Goal: Task Accomplishment & Management: Complete application form

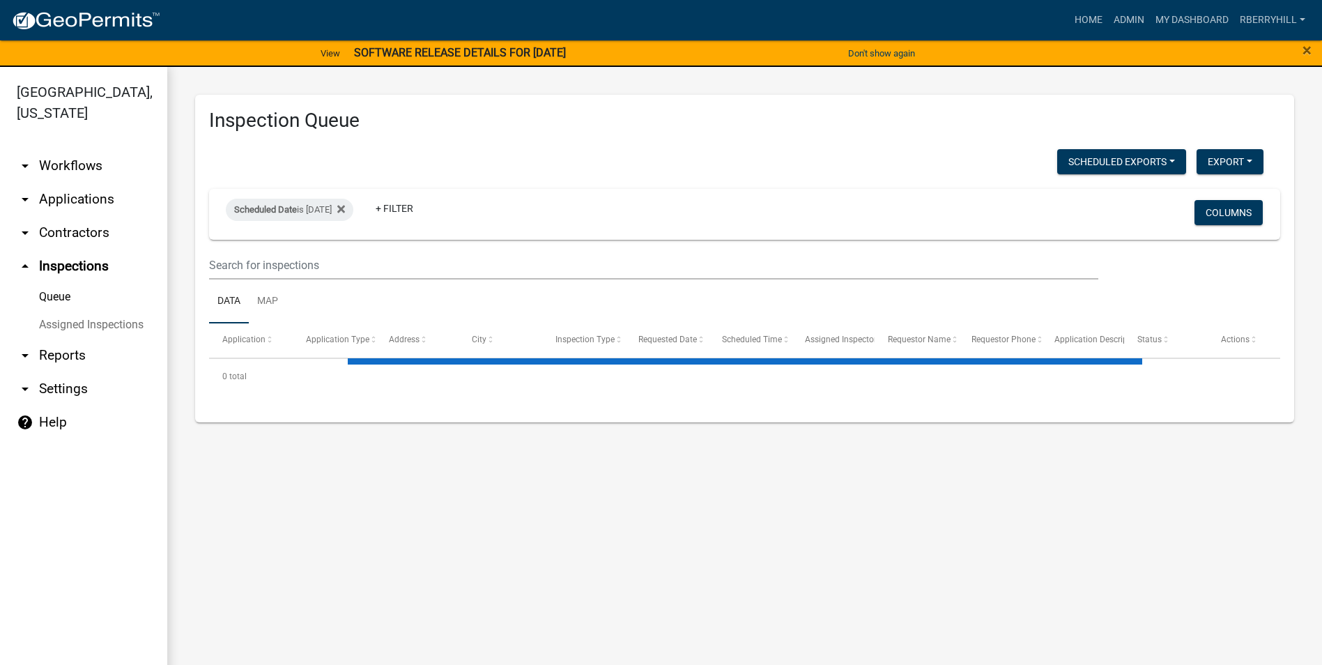
select select "1: 25"
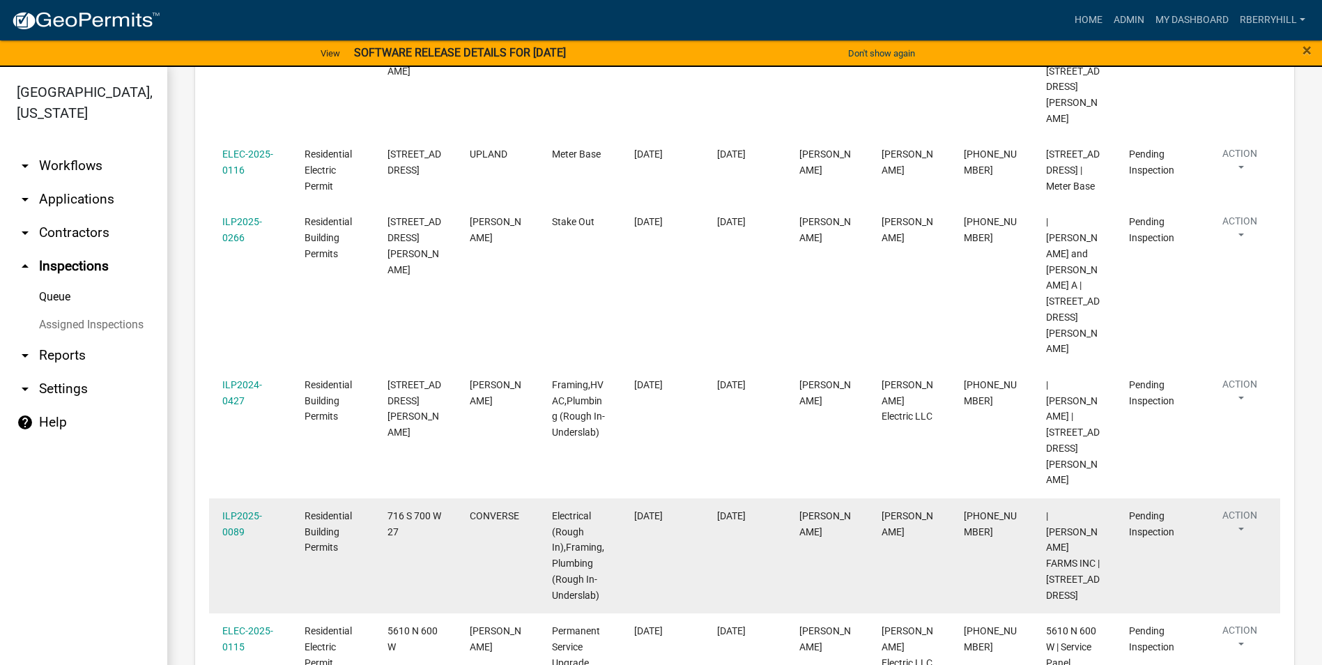
scroll to position [836, 0]
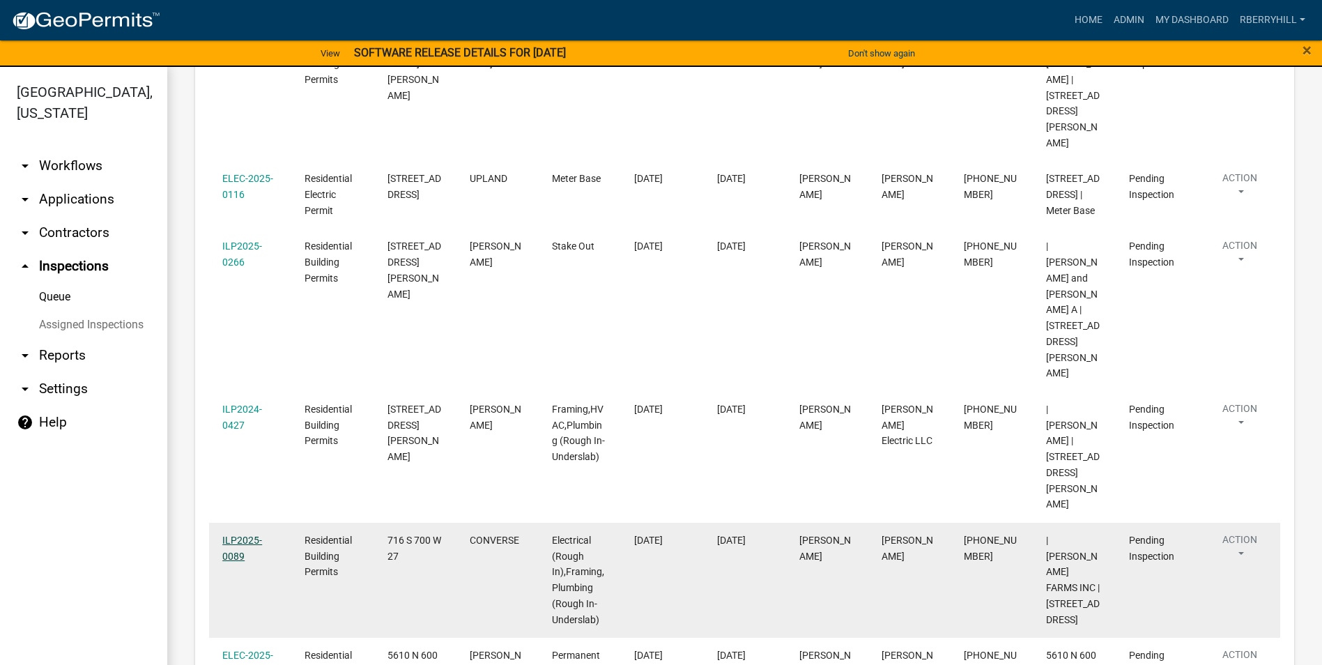
click at [245, 535] on link "ILP2025-0089" at bounding box center [242, 548] width 40 height 27
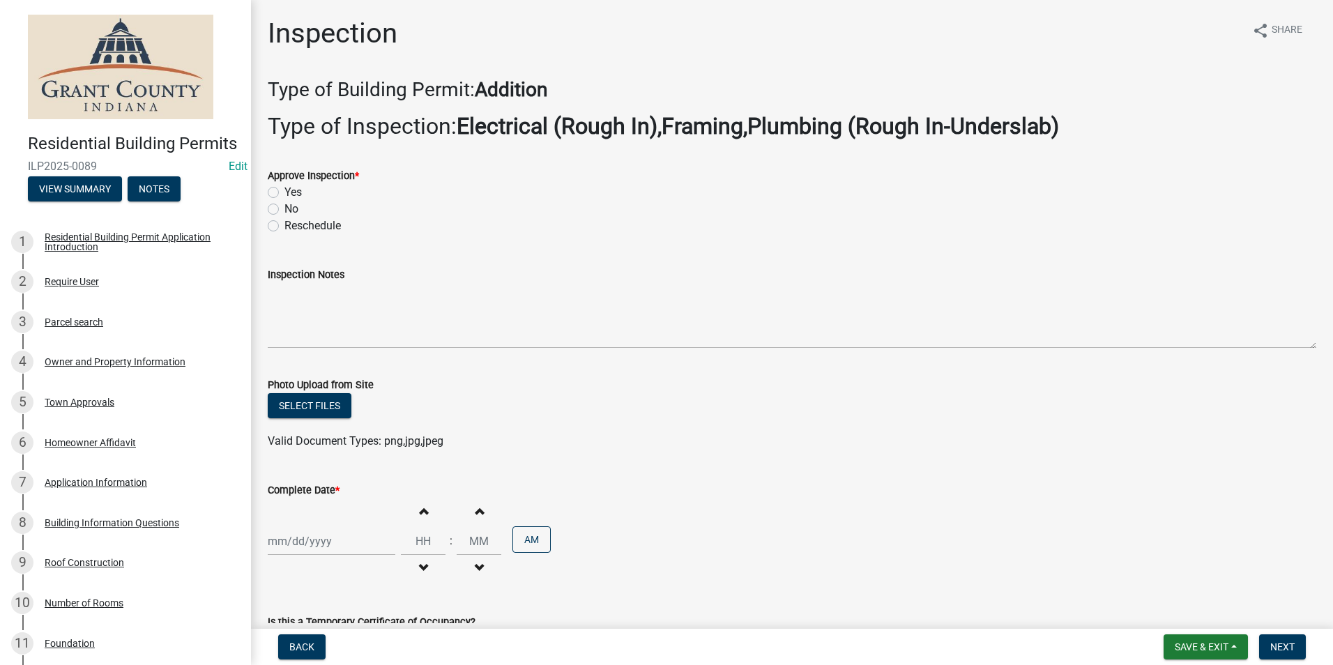
click at [284, 192] on label "Yes" at bounding box center [292, 192] width 17 height 17
click at [284, 192] on input "Yes" at bounding box center [288, 188] width 9 height 9
radio input "true"
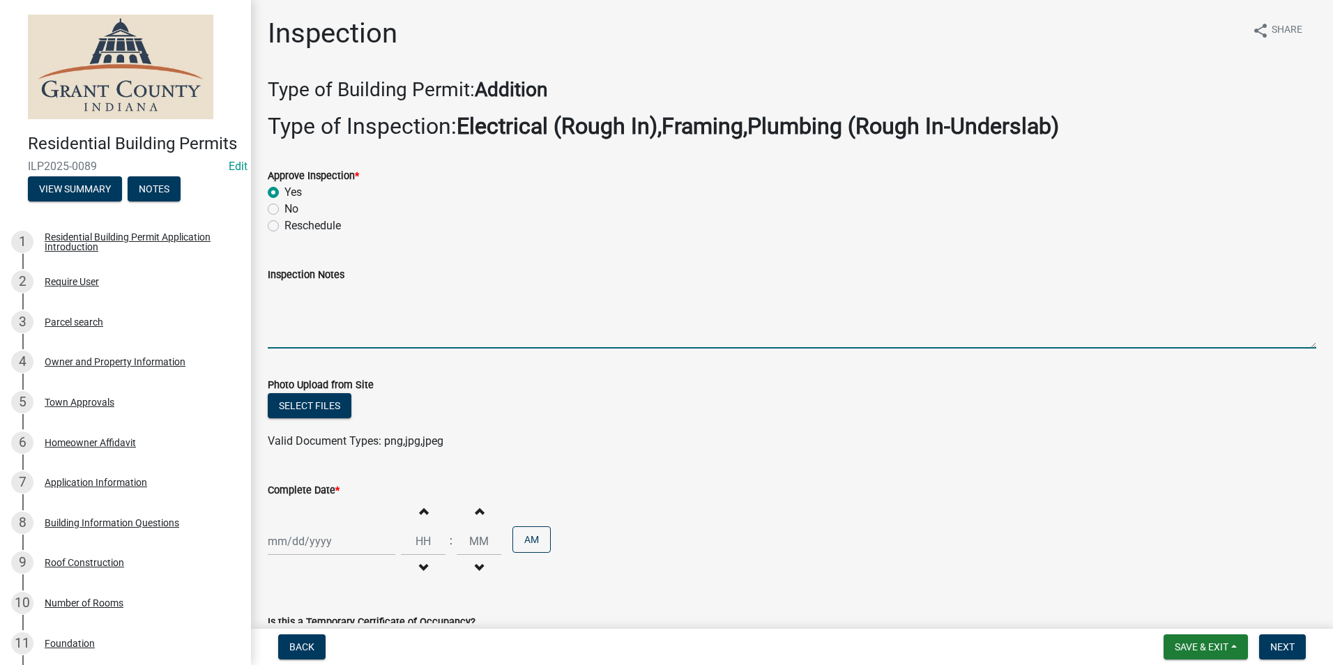
click at [273, 290] on textarea "Inspection Notes" at bounding box center [792, 316] width 1048 height 66
type textarea "Framing meets code requirements. Fire caulk, protector plates, insulation and v…"
select select "9"
select select "2025"
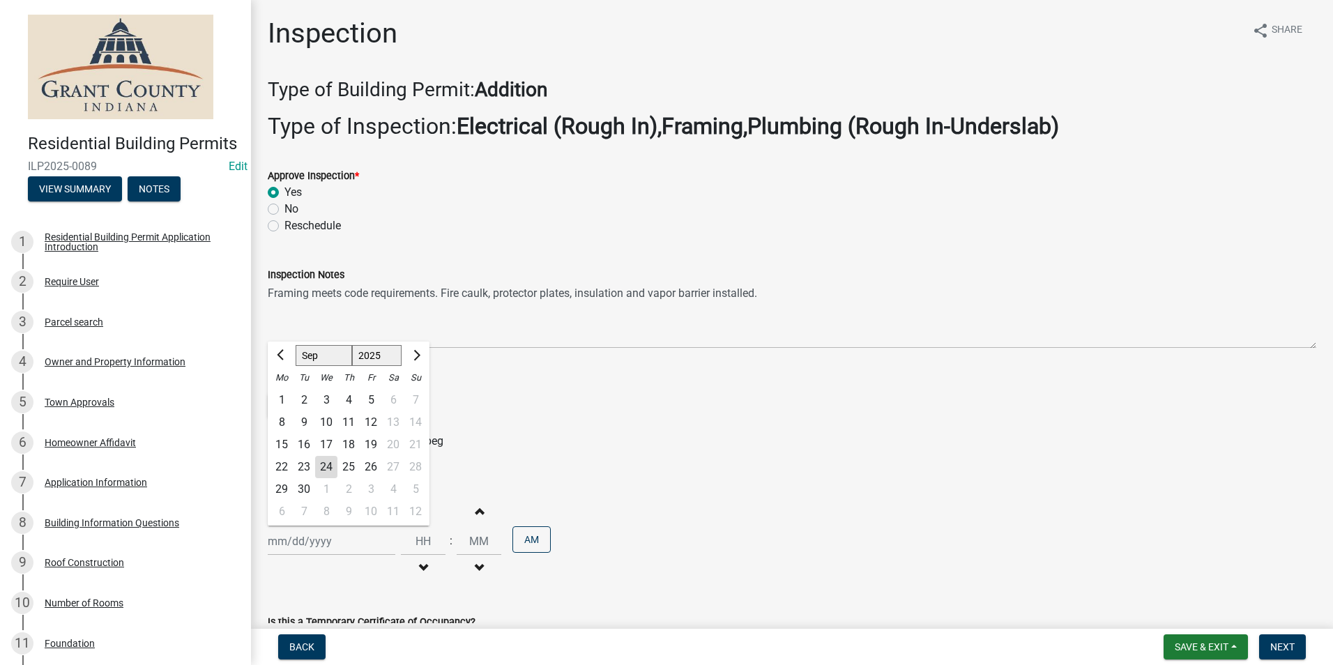
click at [297, 540] on div "[PERSON_NAME] Feb Mar Apr [PERSON_NAME][DATE] Oct Nov [DATE] 1526 1527 1528 152…" at bounding box center [332, 541] width 128 height 29
click at [330, 464] on div "24" at bounding box center [326, 467] width 22 height 22
type input "[DATE]"
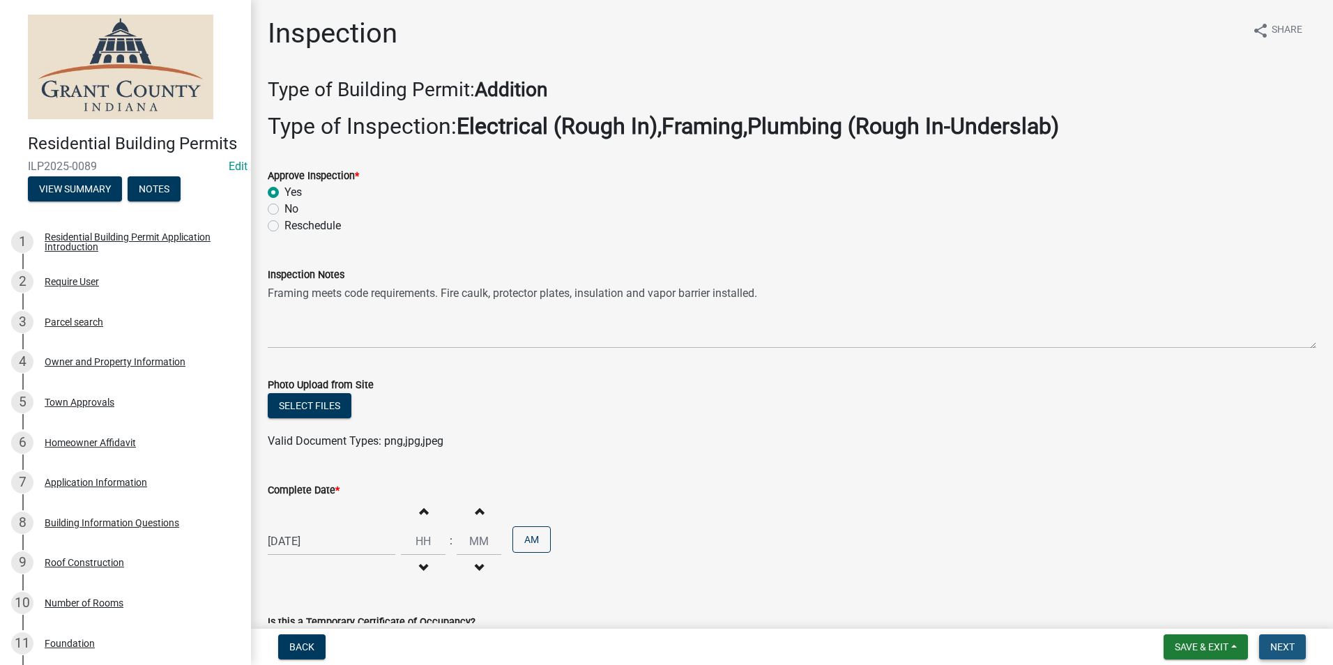
click at [1279, 641] on span "Next" at bounding box center [1282, 646] width 24 height 11
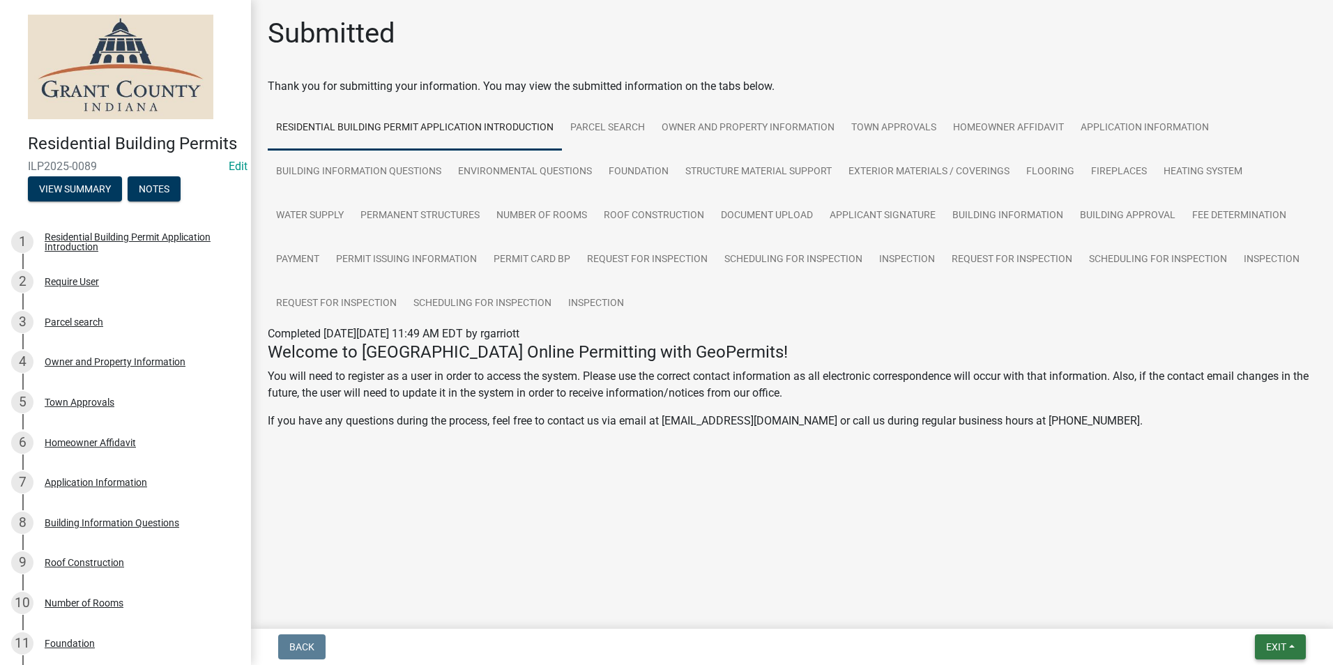
click at [1275, 655] on button "Exit" at bounding box center [1280, 646] width 51 height 25
click at [1255, 612] on button "Save & Exit" at bounding box center [1250, 610] width 112 height 33
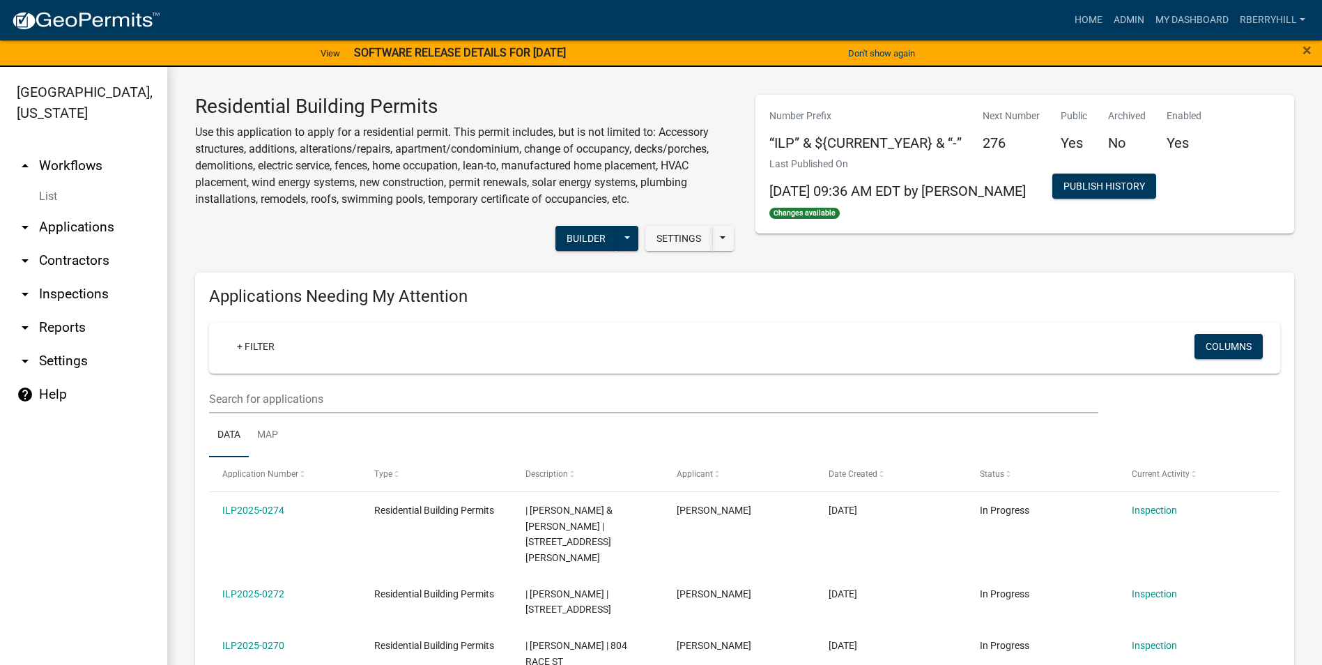
click at [67, 277] on link "arrow_drop_down Inspections" at bounding box center [83, 293] width 167 height 33
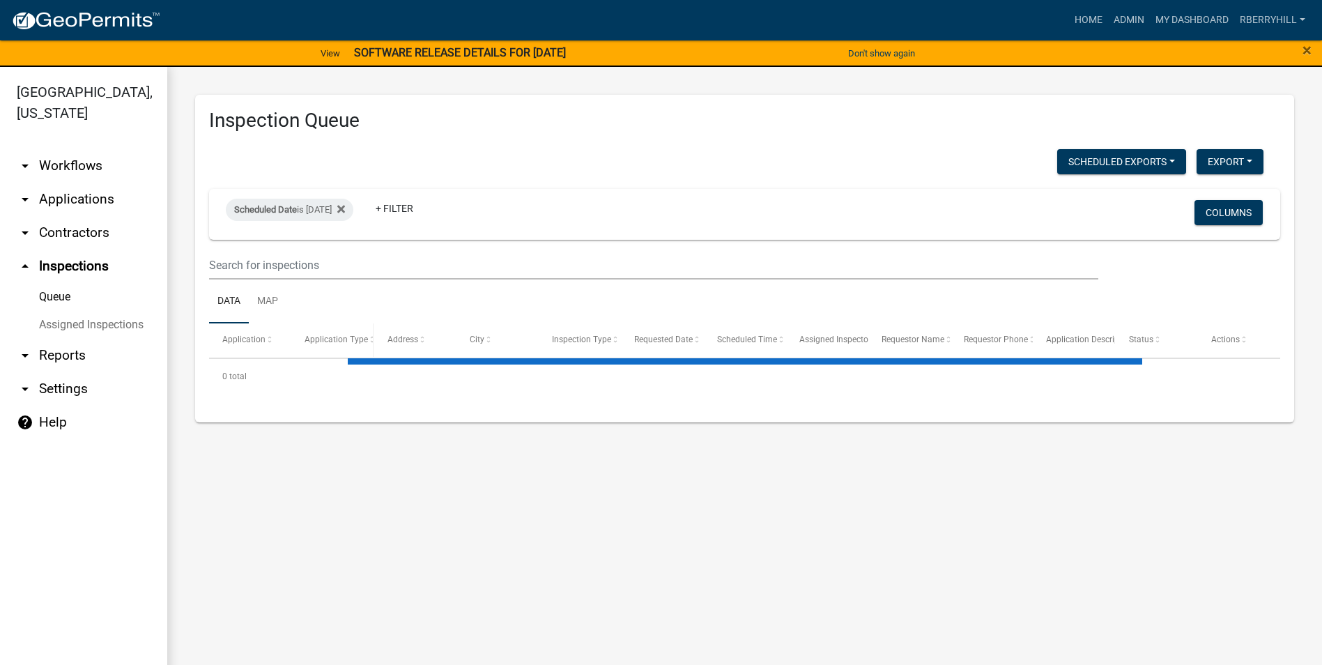
select select "1: 25"
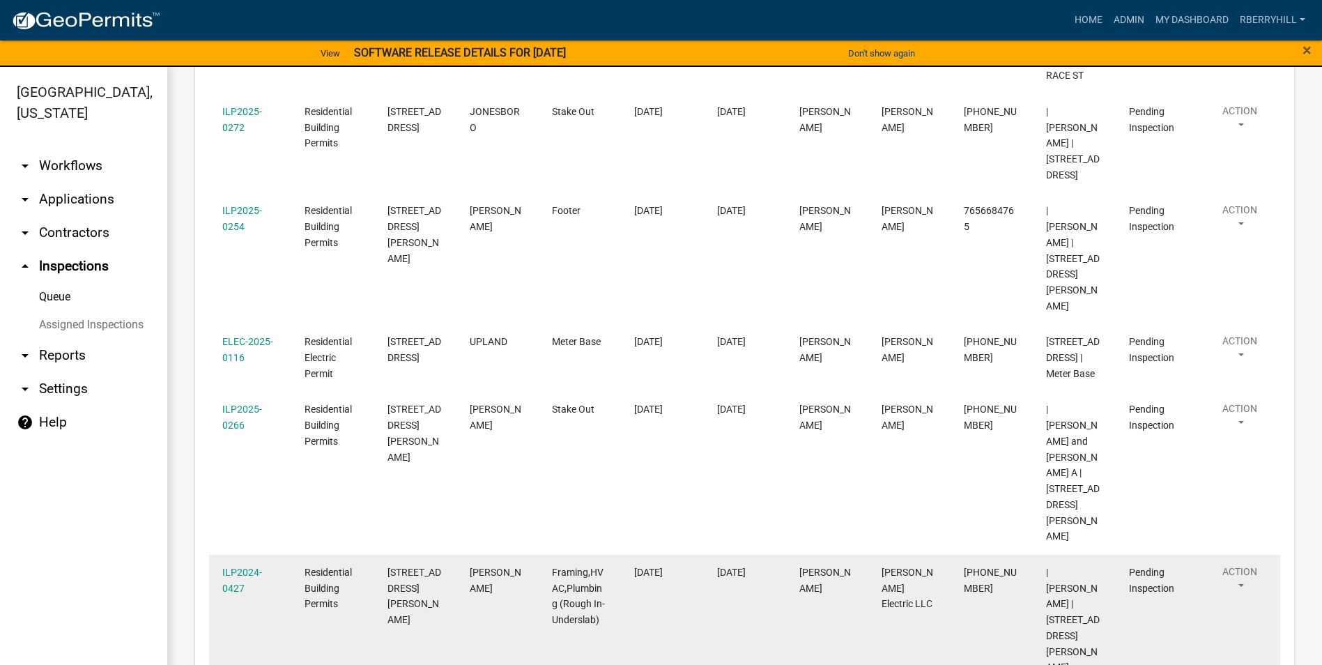
scroll to position [767, 0]
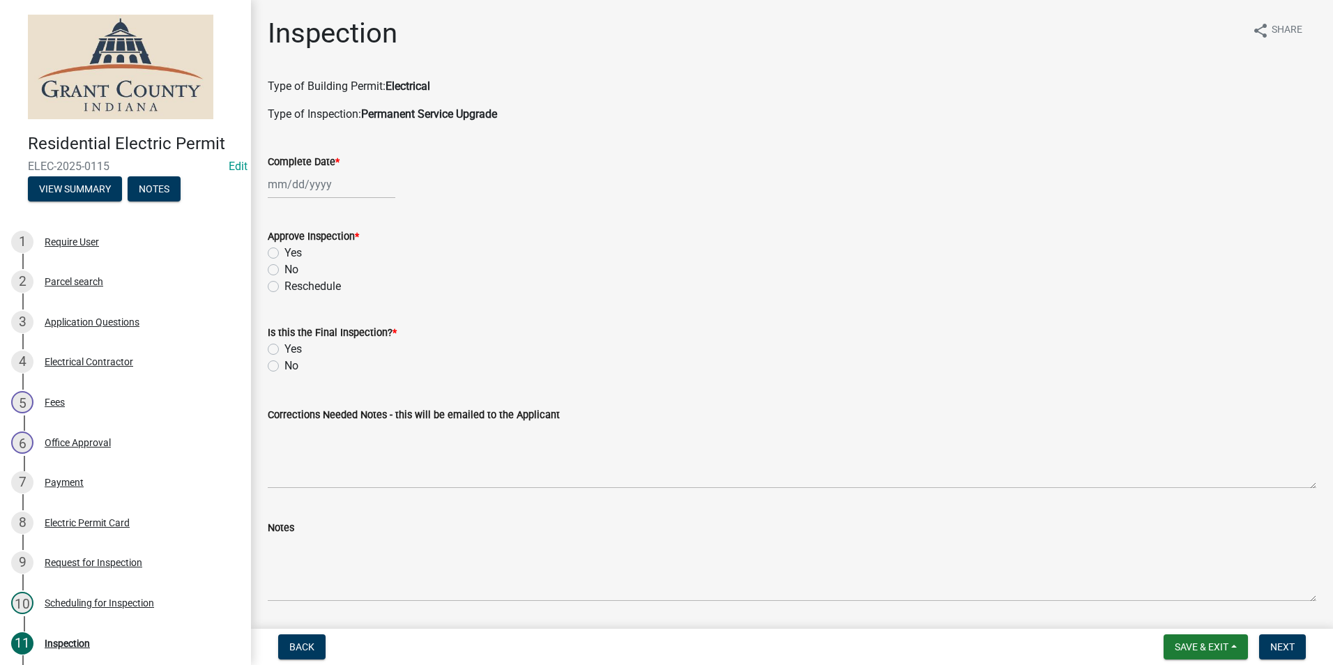
click at [296, 188] on div at bounding box center [332, 184] width 128 height 29
select select "9"
select select "2025"
drag, startPoint x: 323, startPoint y: 326, endPoint x: 311, endPoint y: 306, distance: 23.8
click at [321, 323] on div "24" at bounding box center [326, 325] width 22 height 22
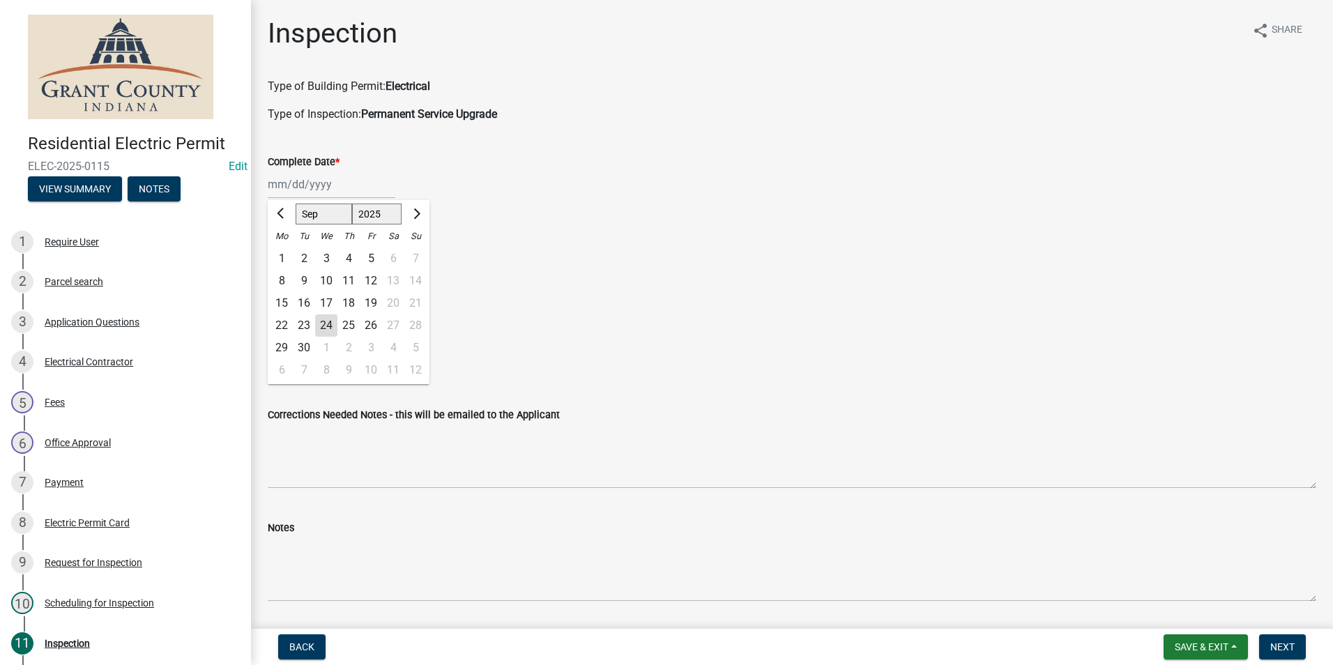
type input "[DATE]"
drag, startPoint x: 272, startPoint y: 252, endPoint x: 270, endPoint y: 266, distance: 13.3
click at [284, 256] on label "Yes" at bounding box center [292, 253] width 17 height 17
click at [284, 254] on input "Yes" at bounding box center [288, 249] width 9 height 9
radio input "true"
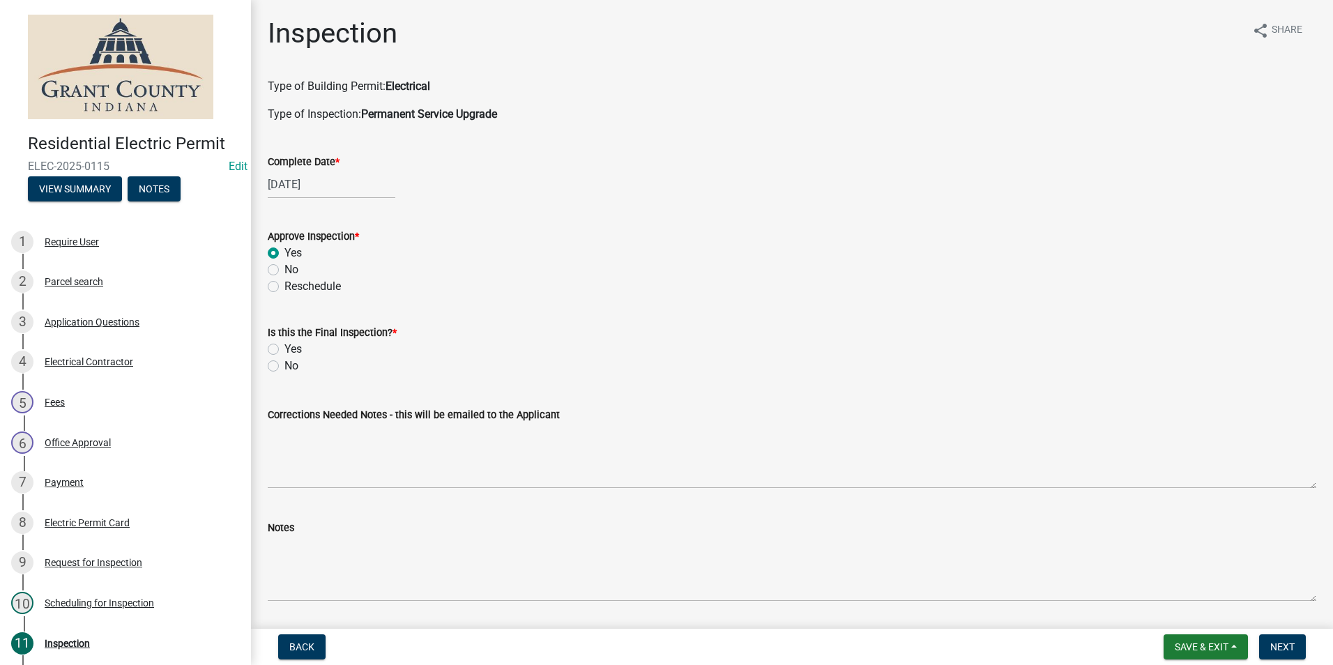
click at [284, 366] on label "No" at bounding box center [291, 366] width 14 height 17
click at [284, 366] on input "No" at bounding box center [288, 362] width 9 height 9
radio input "true"
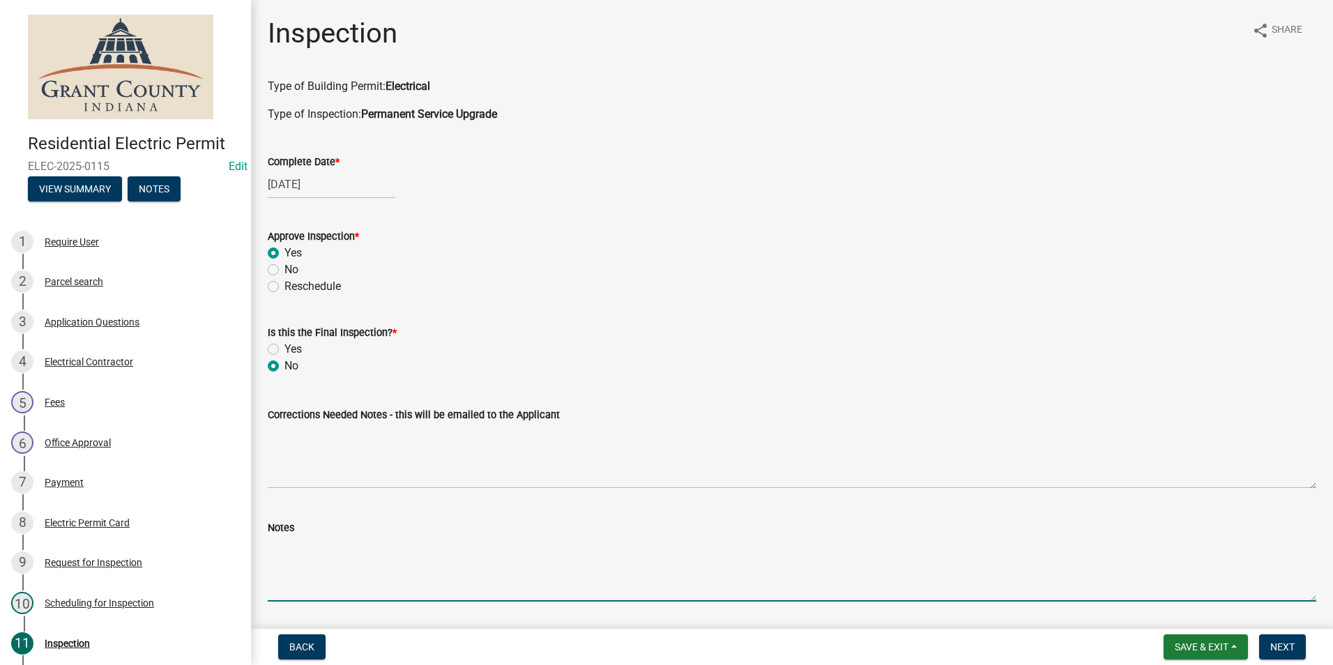
click at [275, 549] on textarea "Notes" at bounding box center [792, 569] width 1048 height 66
type textarea "Posted permit."
click at [1285, 648] on span "Next" at bounding box center [1282, 646] width 24 height 11
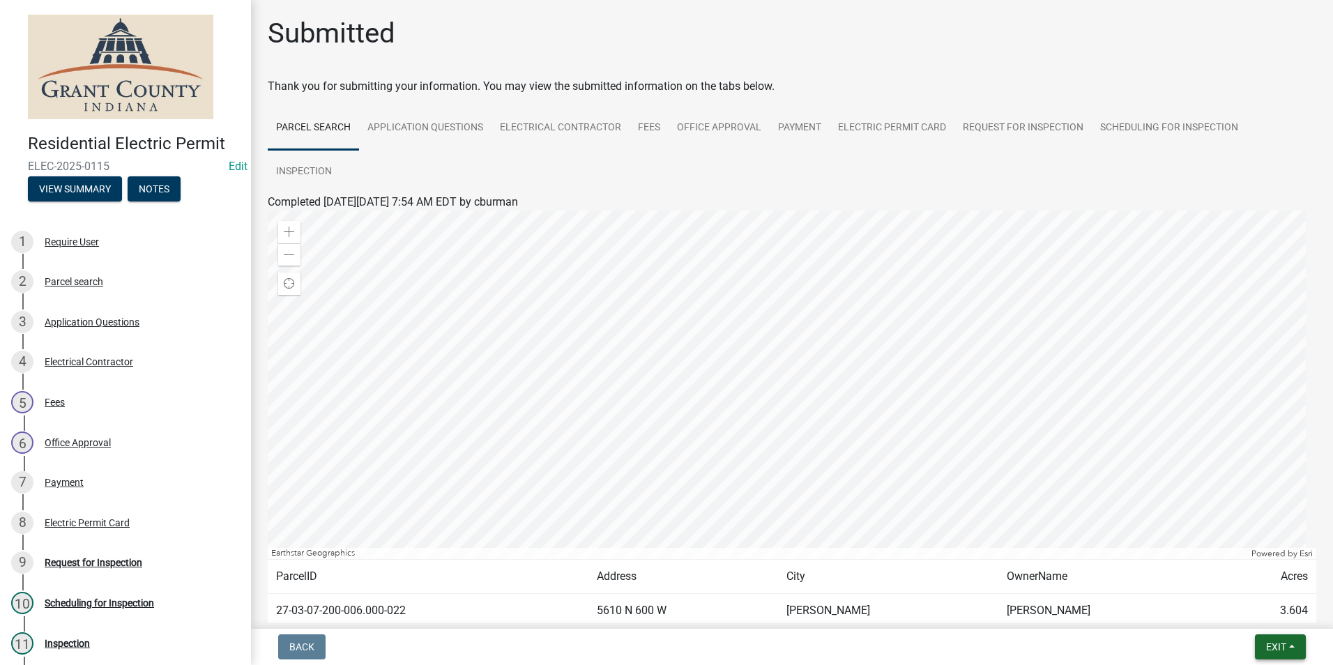
click at [1284, 646] on span "Exit" at bounding box center [1276, 646] width 20 height 11
click at [1272, 611] on button "Save & Exit" at bounding box center [1250, 610] width 112 height 33
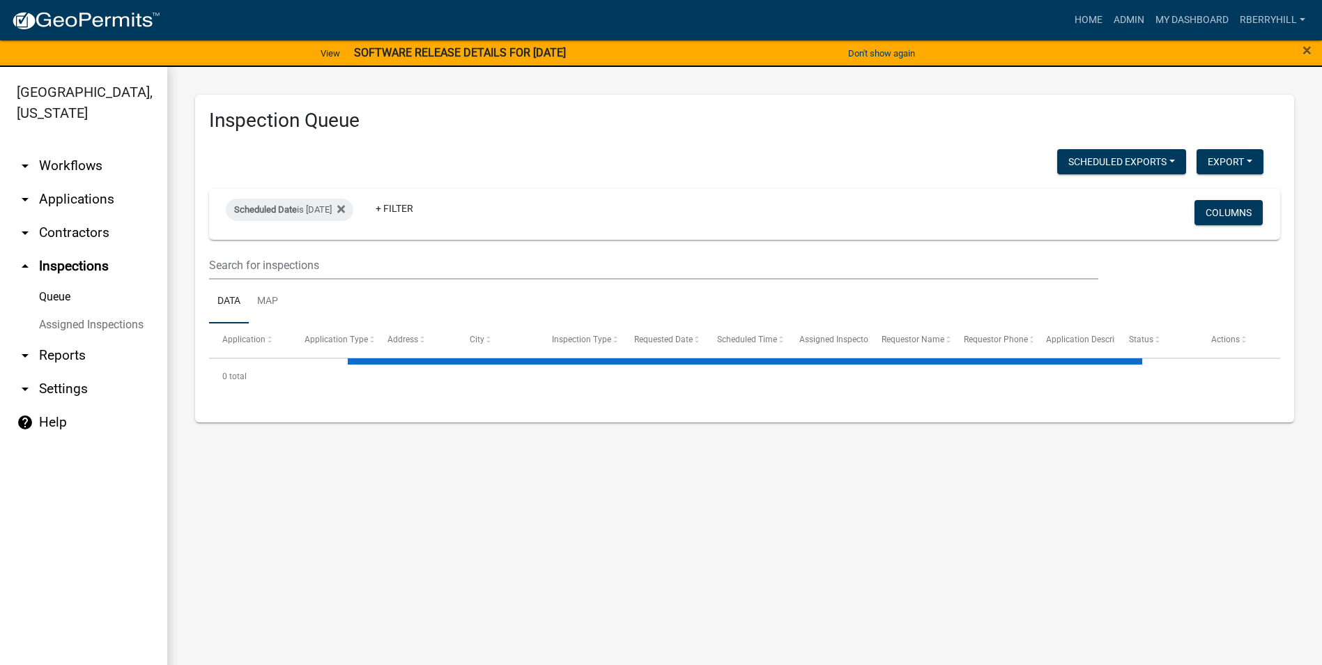
select select "1: 25"
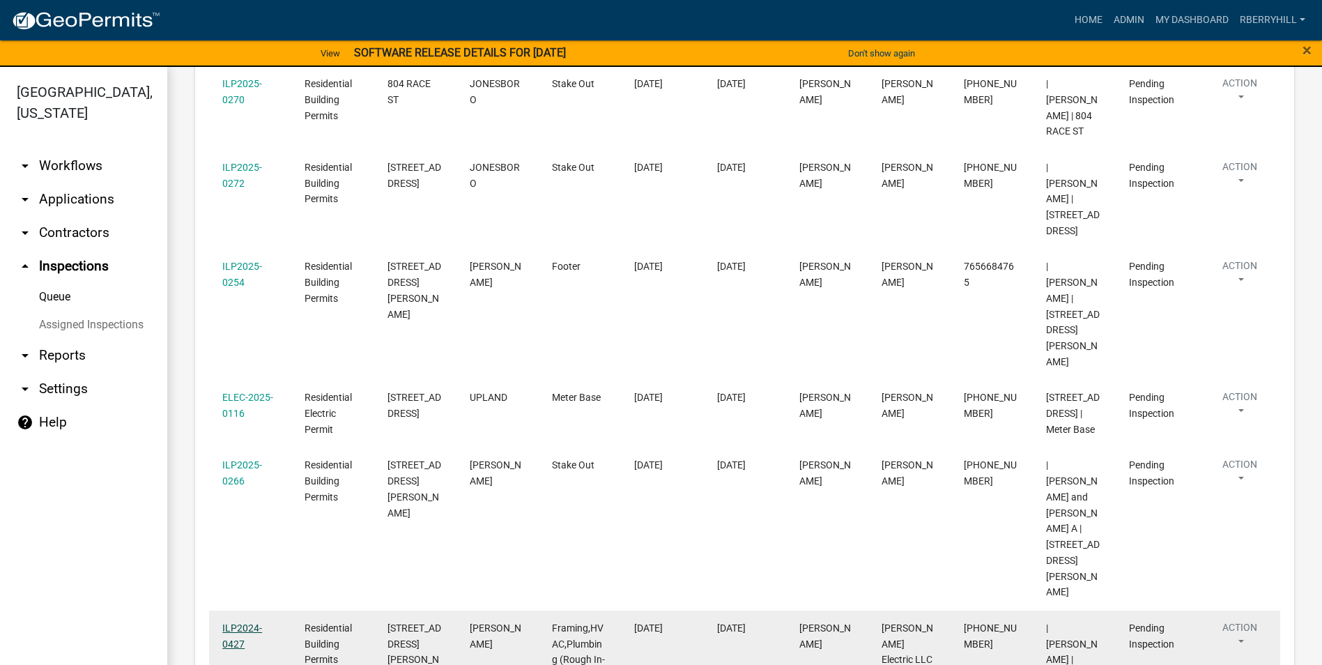
scroll to position [697, 0]
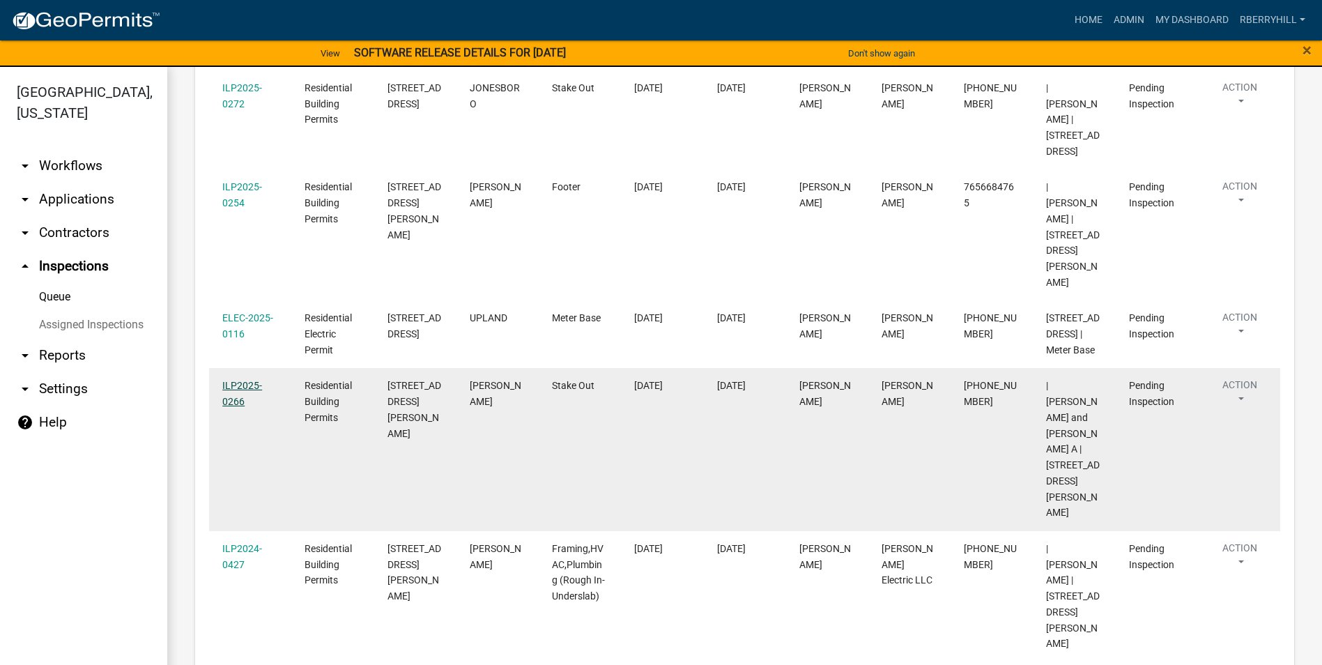
click at [245, 380] on link "ILP2025-0266" at bounding box center [242, 393] width 40 height 27
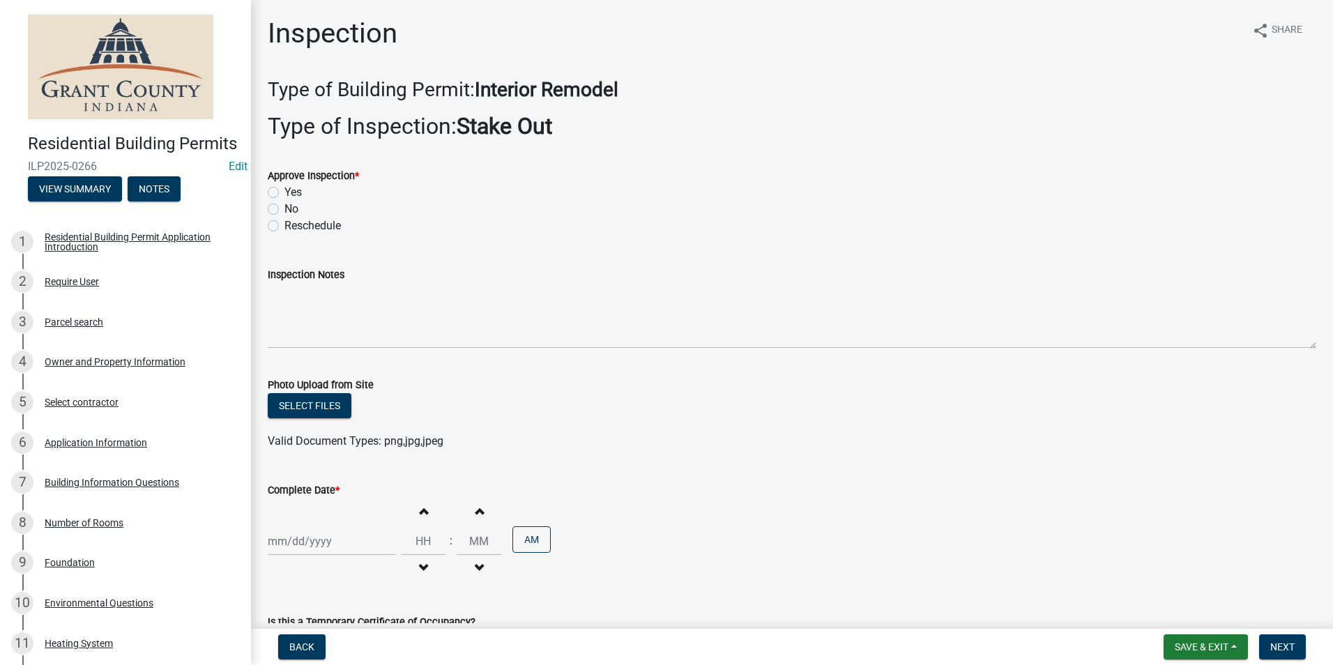
click at [284, 190] on label "Yes" at bounding box center [292, 192] width 17 height 17
click at [284, 190] on input "Yes" at bounding box center [288, 188] width 9 height 9
radio input "true"
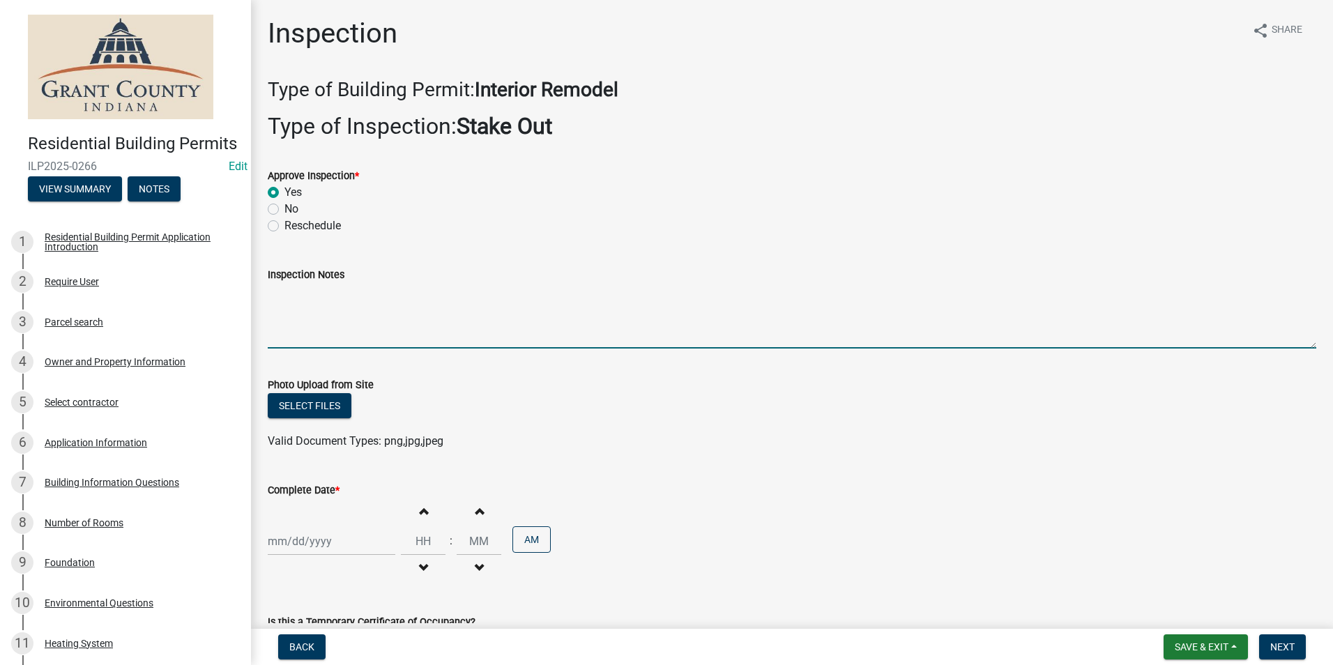
click at [279, 293] on textarea "Inspection Notes" at bounding box center [792, 316] width 1048 height 66
type textarea "Posted permit."
click at [290, 542] on div at bounding box center [332, 541] width 128 height 29
select select "9"
select select "2025"
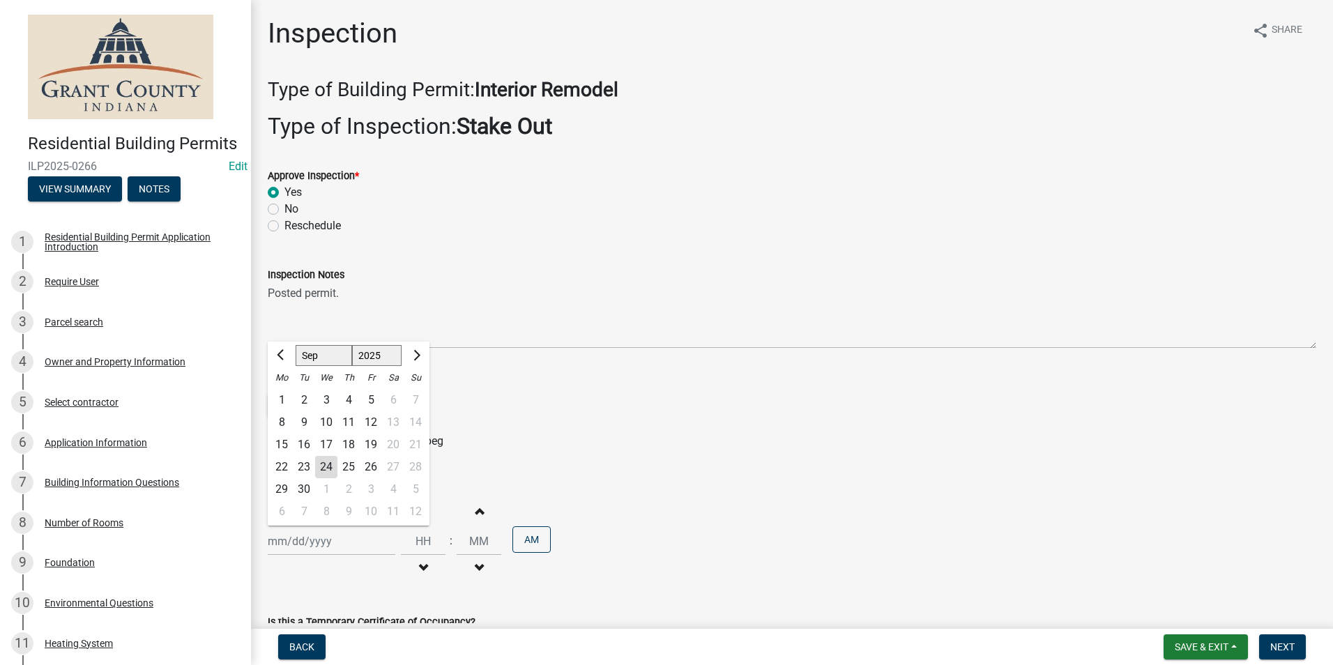
click at [329, 468] on div "24" at bounding box center [326, 467] width 22 height 22
type input "[DATE]"
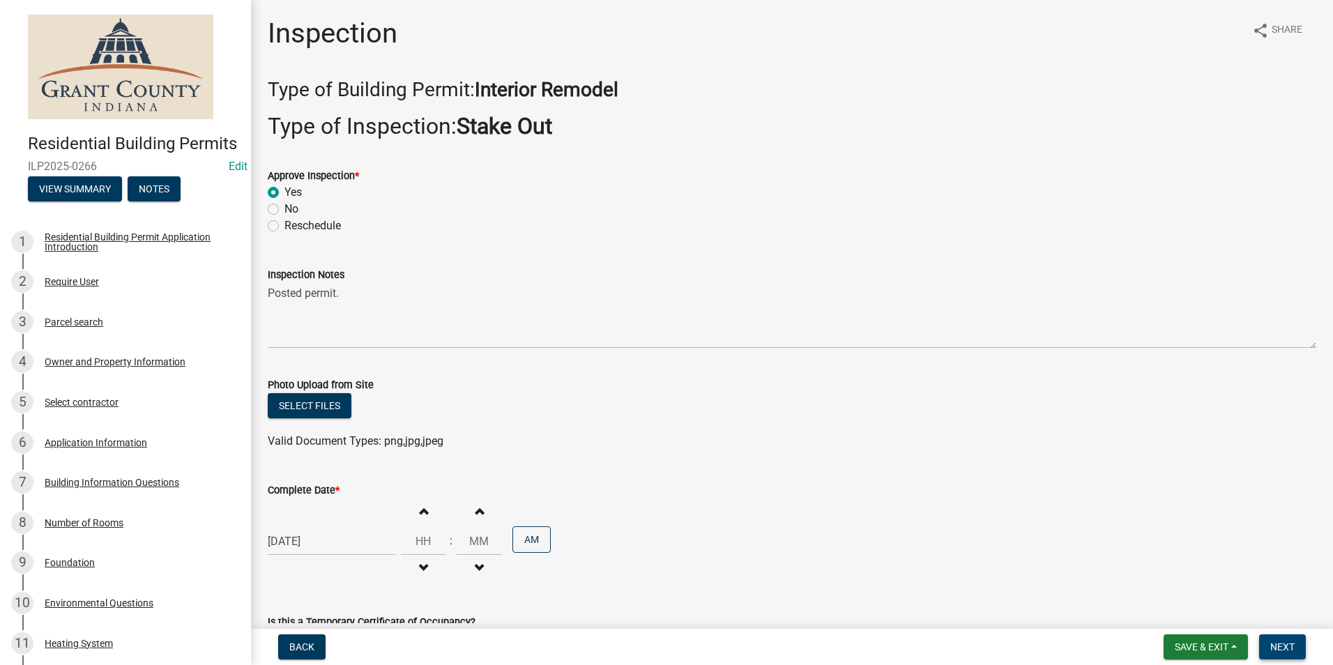
click at [1292, 649] on span "Next" at bounding box center [1282, 646] width 24 height 11
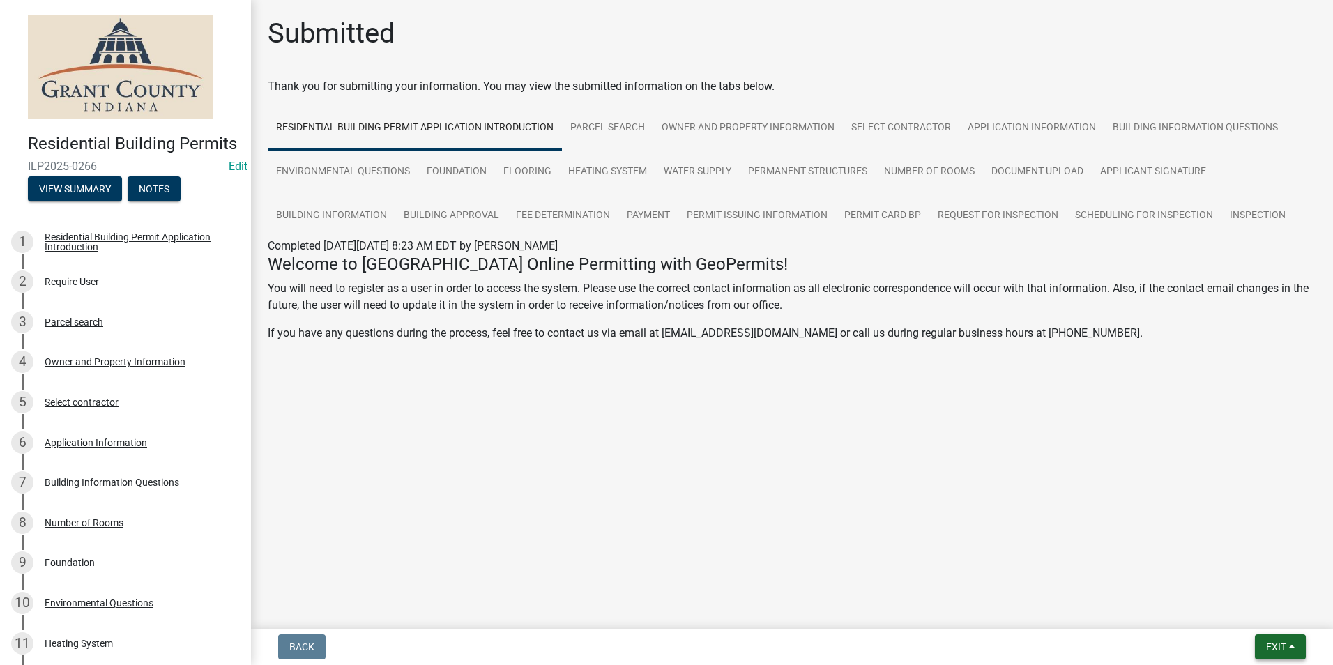
click at [1291, 649] on button "Exit" at bounding box center [1280, 646] width 51 height 25
click at [1258, 616] on button "Save & Exit" at bounding box center [1250, 610] width 112 height 33
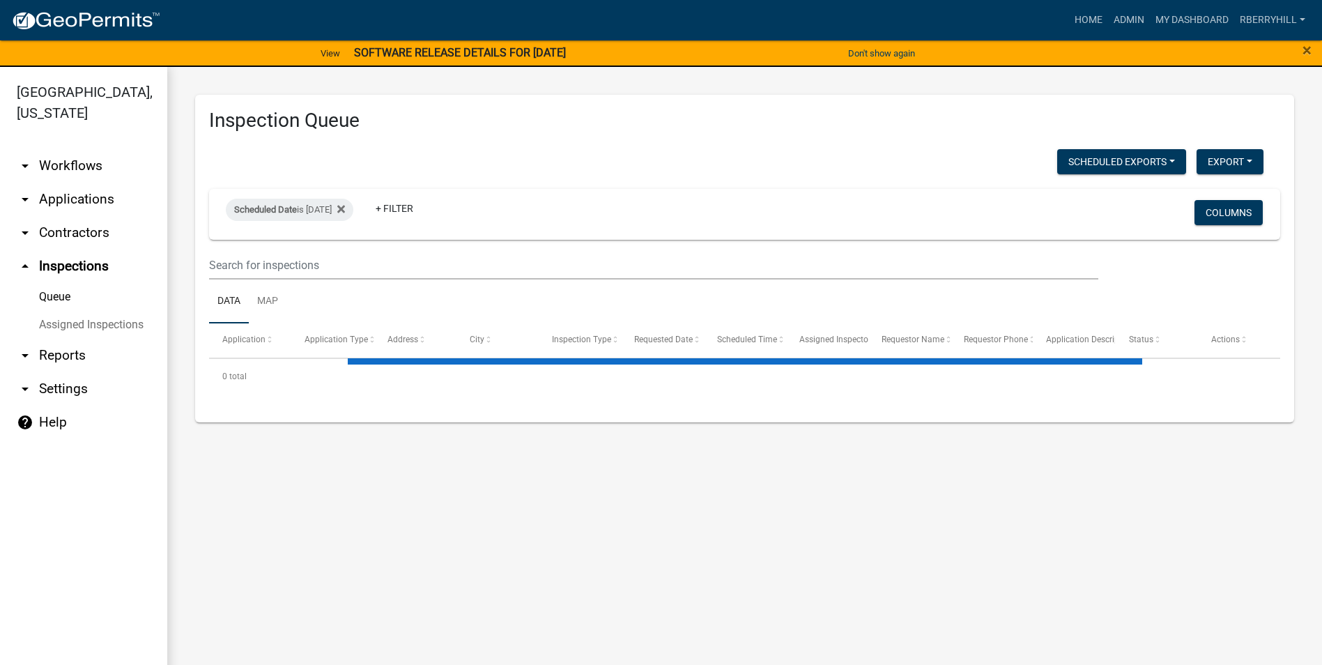
select select "1: 25"
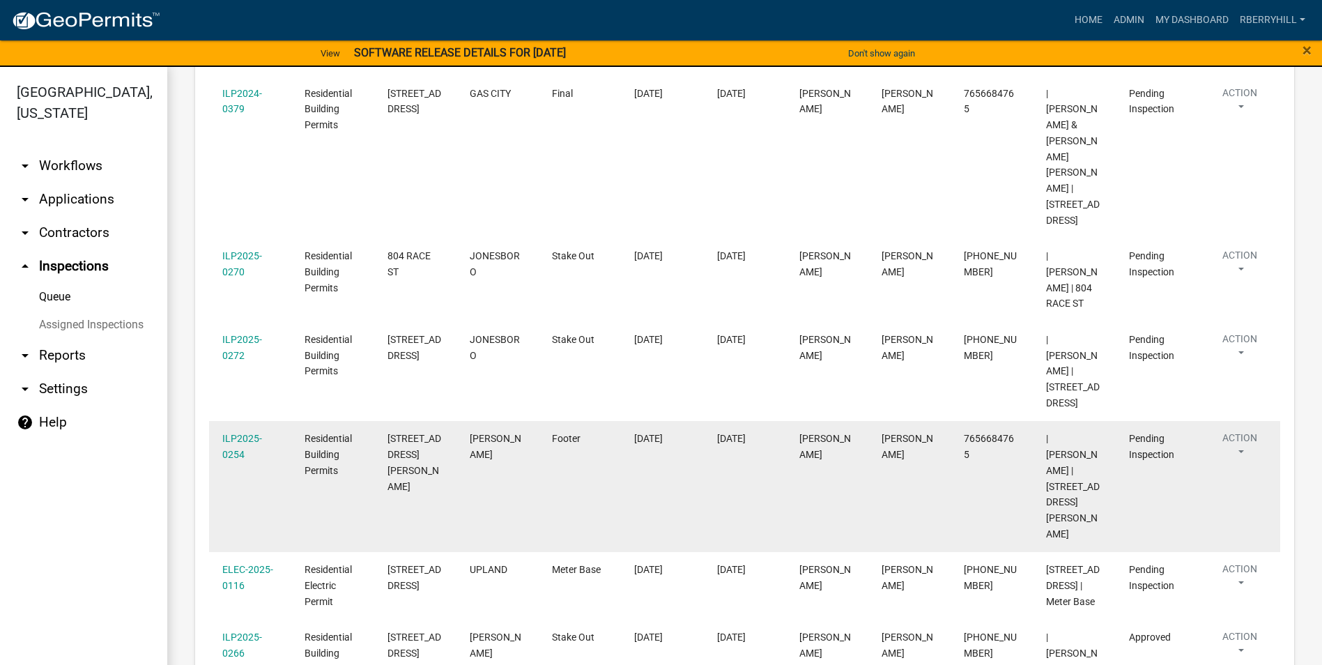
scroll to position [349, 0]
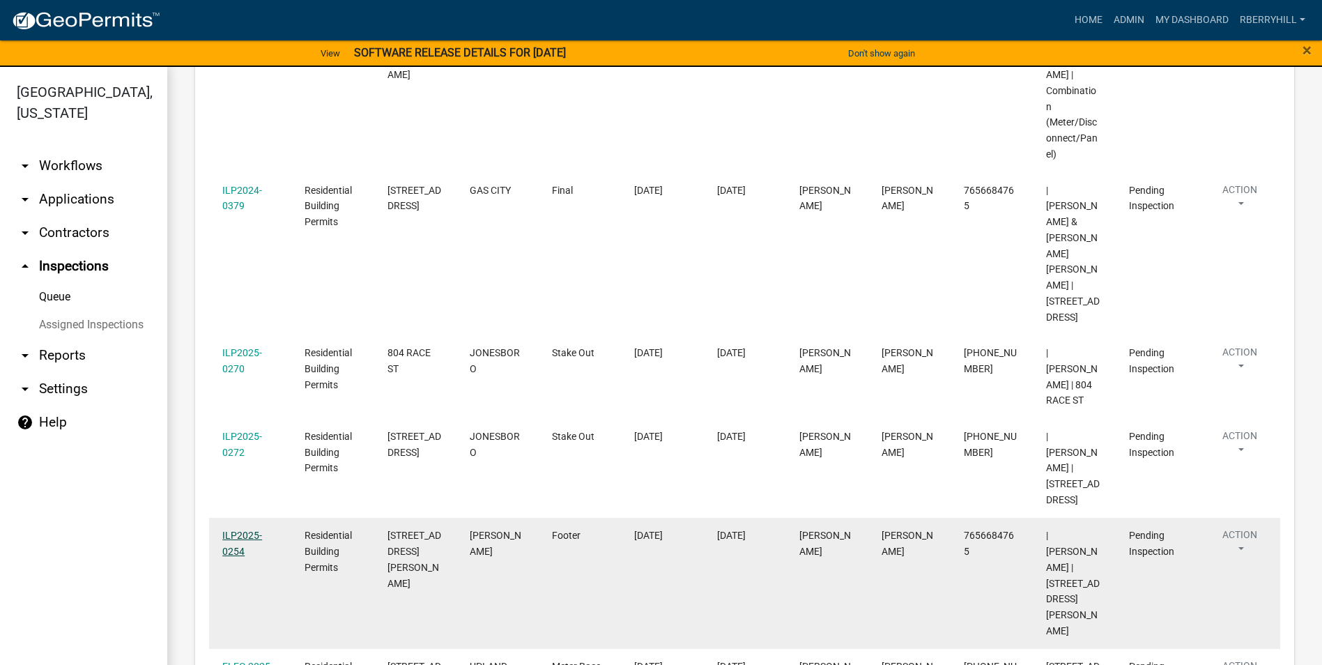
click at [244, 530] on link "ILP2025-0254" at bounding box center [242, 543] width 40 height 27
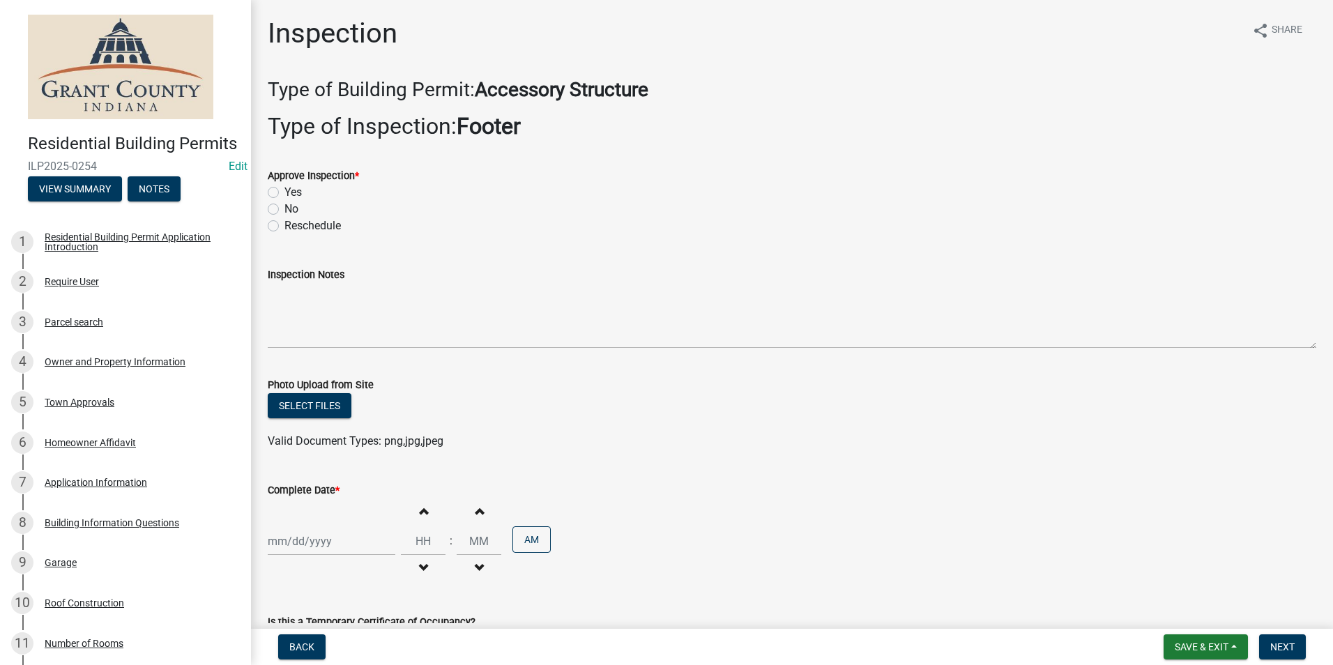
click at [284, 191] on label "Yes" at bounding box center [292, 192] width 17 height 17
click at [284, 191] on input "Yes" at bounding box center [288, 188] width 9 height 9
radio input "true"
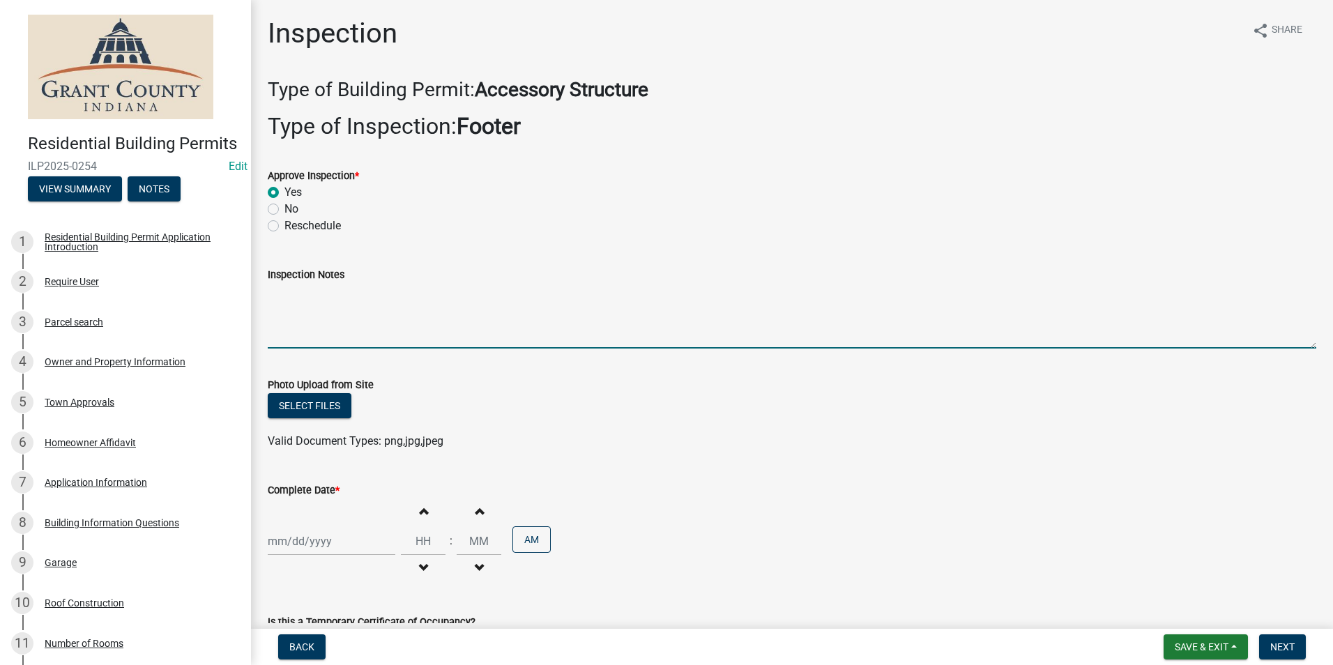
click at [276, 292] on textarea "Inspection Notes" at bounding box center [792, 316] width 1048 height 66
type textarea "One side of footer dug 32" deep. to send pictures of the rest with rebar."
select select "9"
select select "2025"
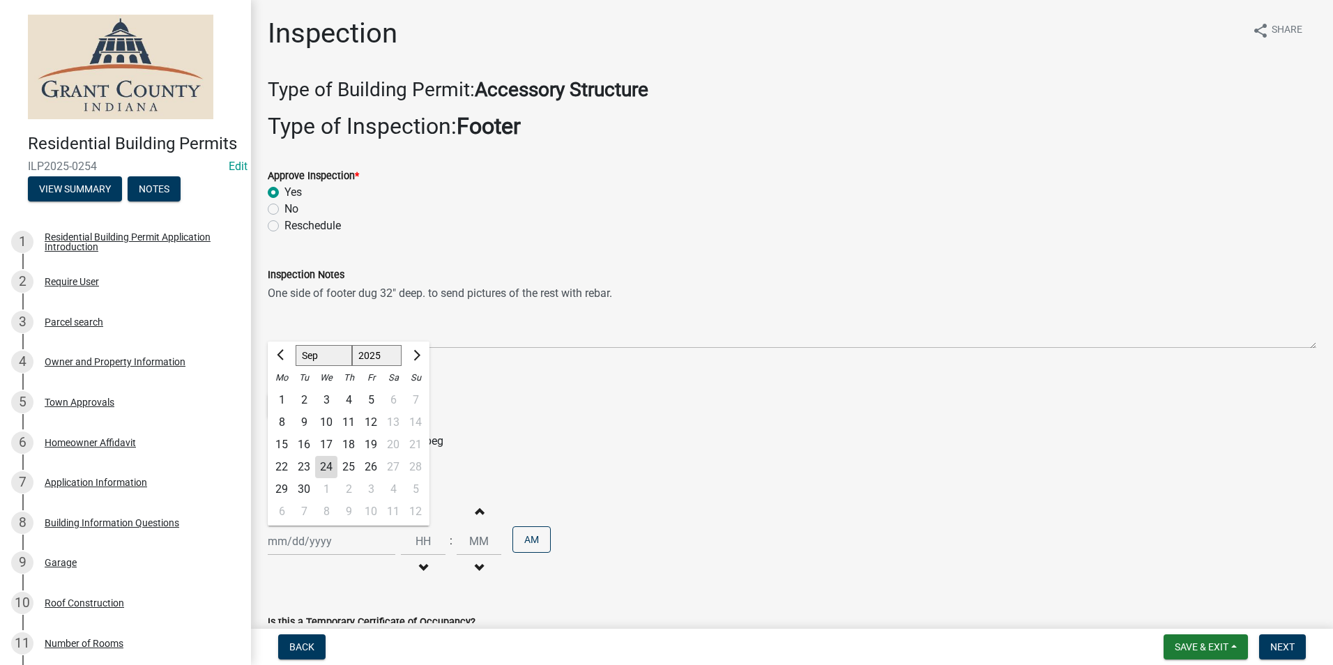
click at [300, 540] on div "[PERSON_NAME] Feb Mar Apr [PERSON_NAME][DATE] Oct Nov [DATE] 1526 1527 1528 152…" at bounding box center [332, 541] width 128 height 29
click at [322, 466] on div "24" at bounding box center [326, 467] width 22 height 22
type input "[DATE]"
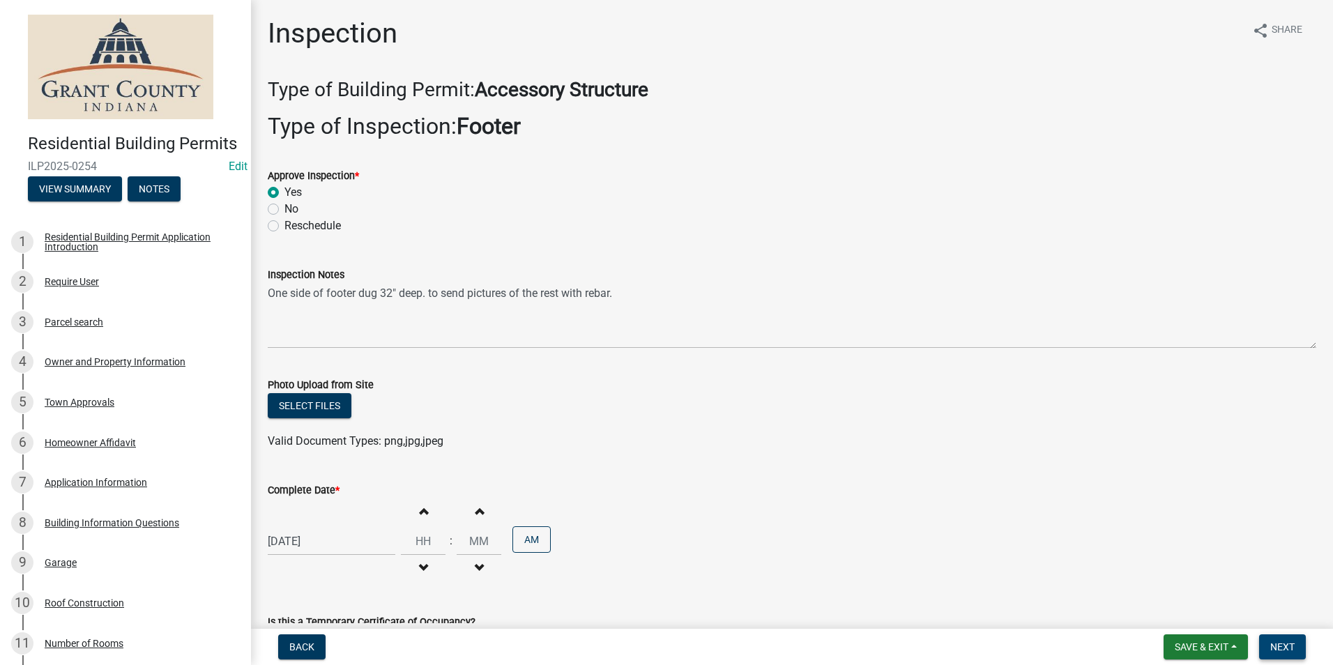
click at [1287, 648] on span "Next" at bounding box center [1282, 646] width 24 height 11
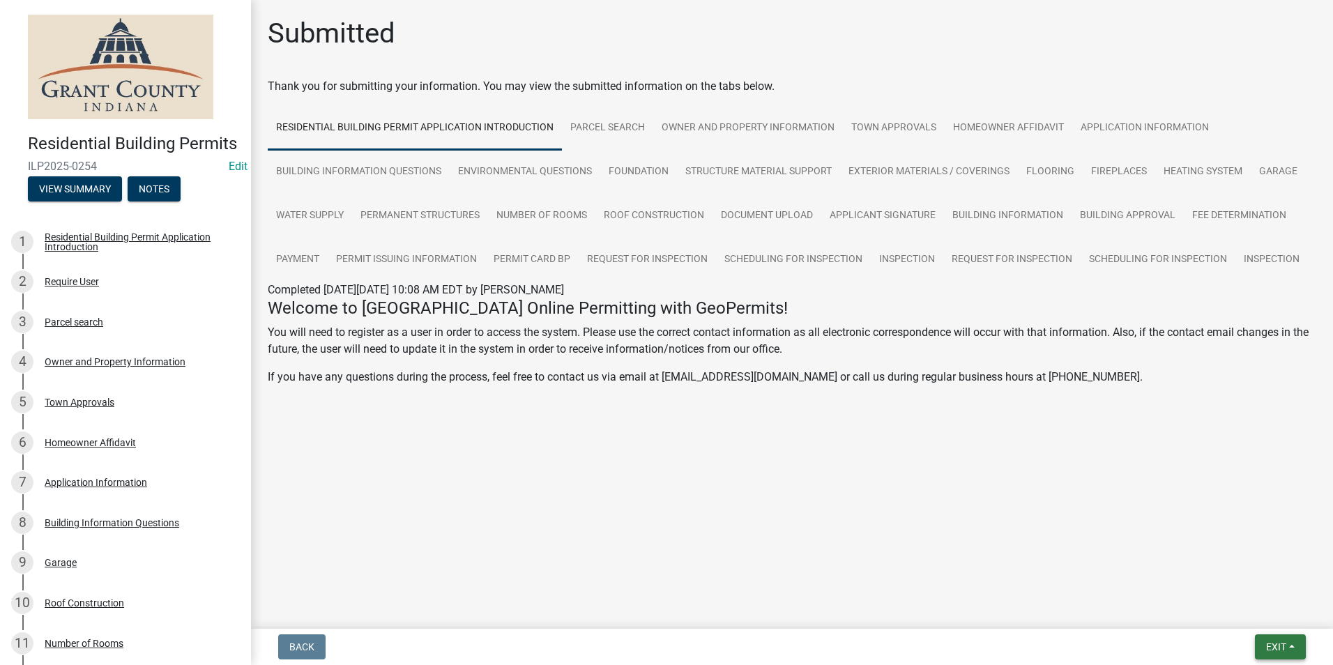
click at [1277, 650] on span "Exit" at bounding box center [1276, 646] width 20 height 11
click at [1248, 617] on button "Save & Exit" at bounding box center [1250, 610] width 112 height 33
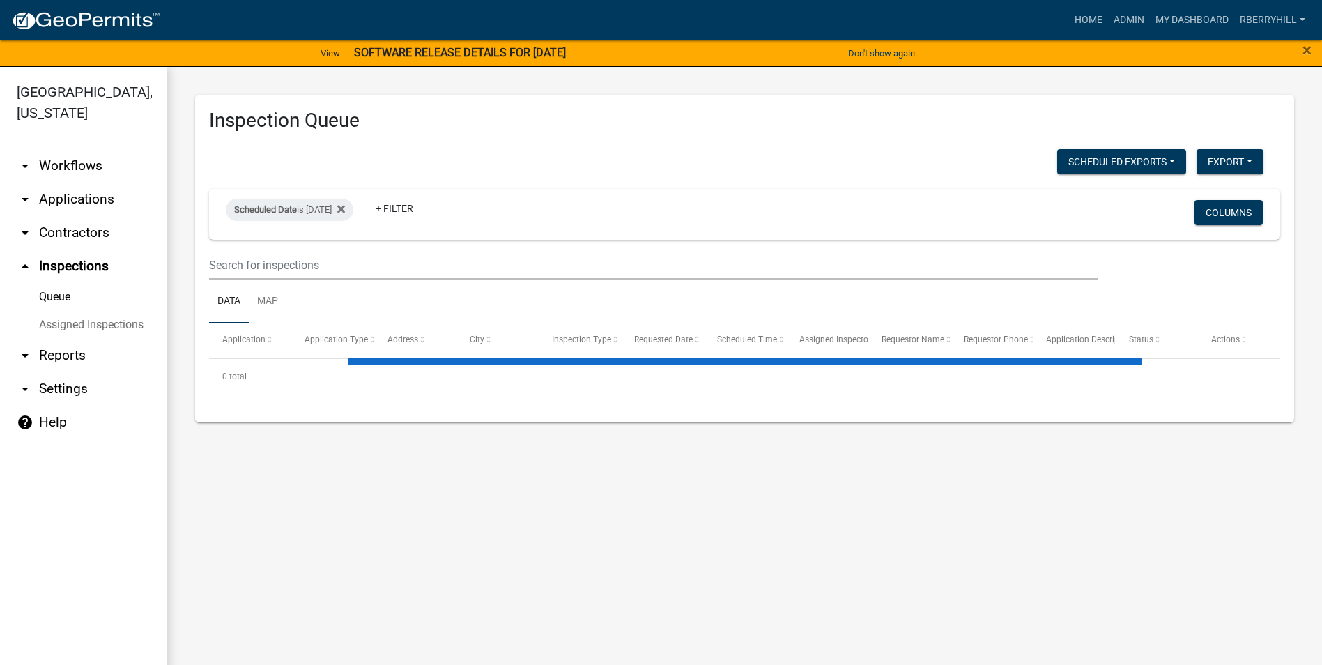
select select "1: 25"
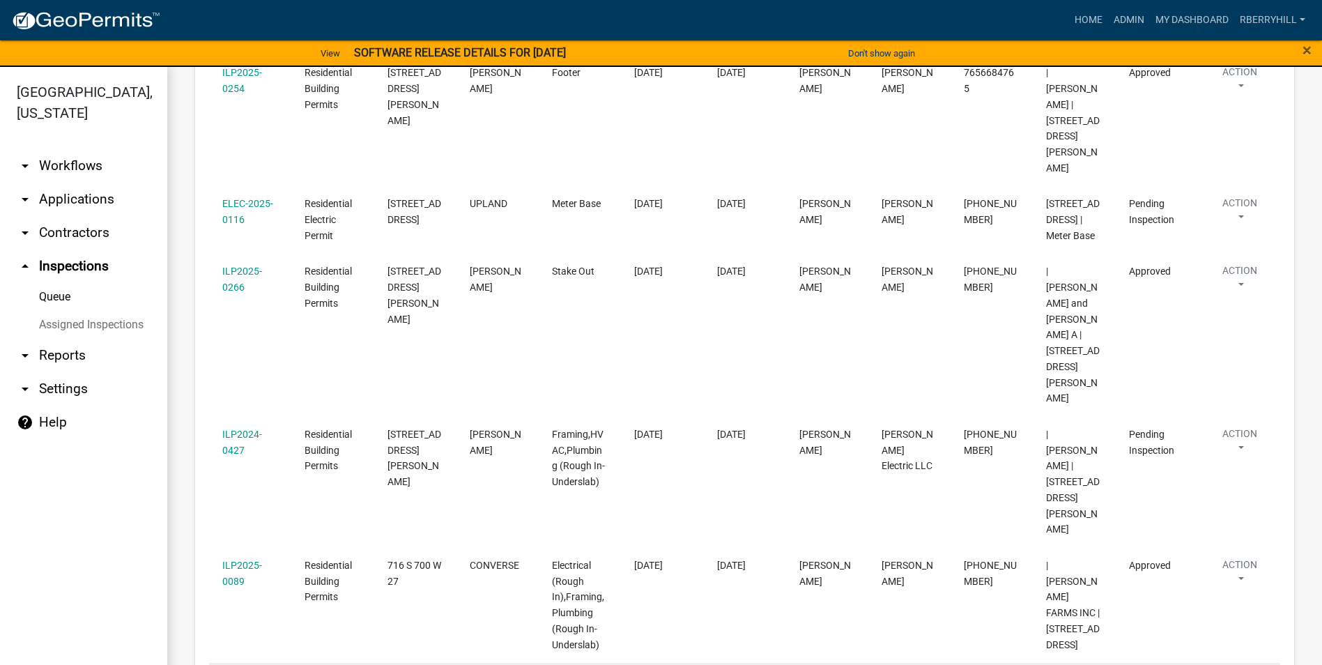
scroll to position [836, 0]
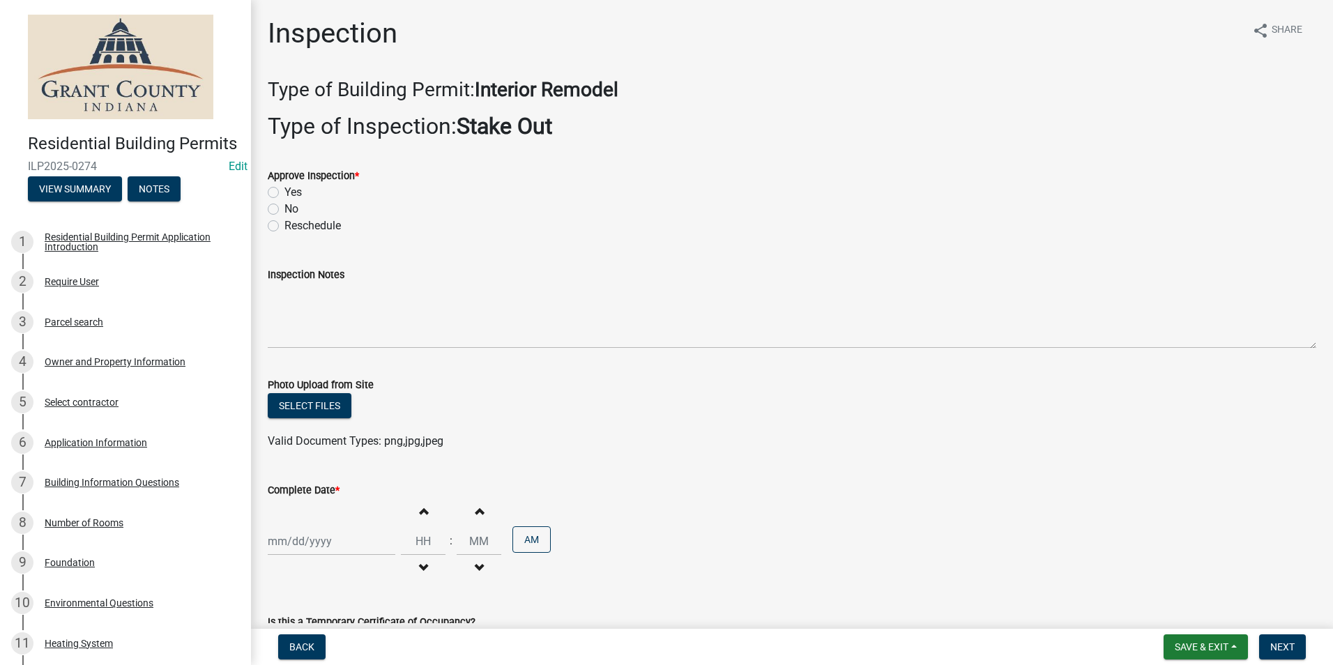
click at [284, 194] on label "Yes" at bounding box center [292, 192] width 17 height 17
click at [284, 193] on input "Yes" at bounding box center [288, 188] width 9 height 9
radio input "true"
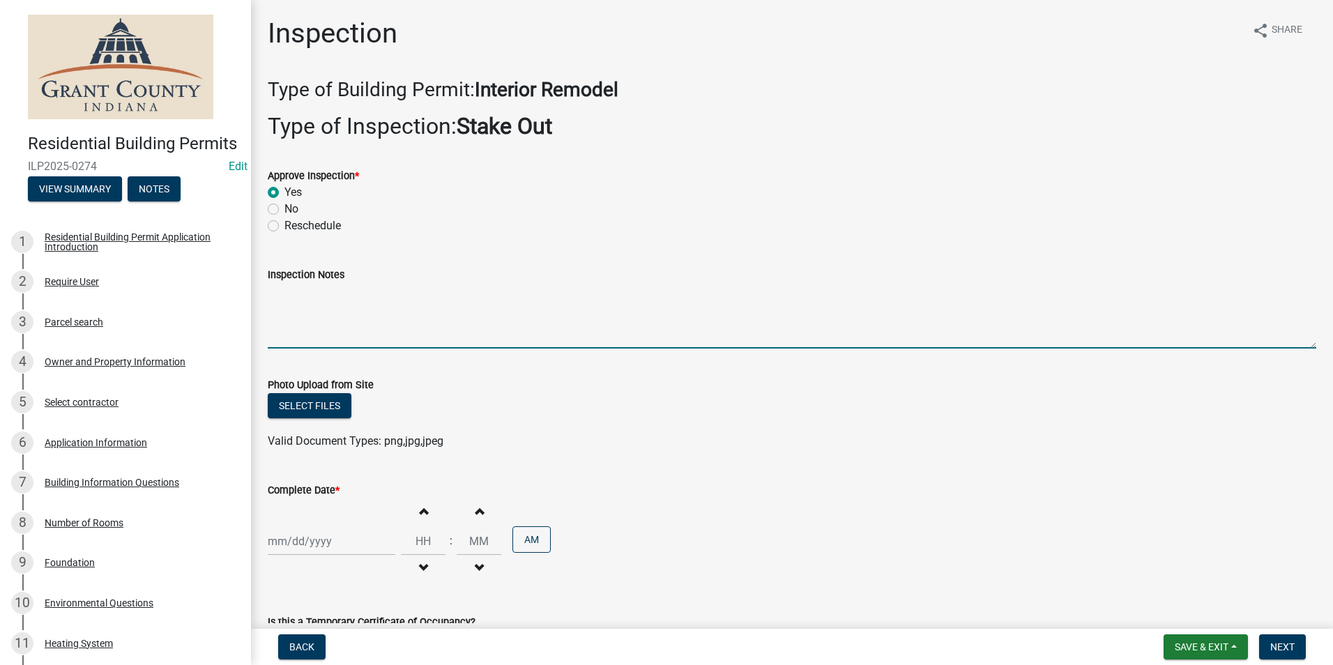
click at [282, 293] on textarea "Inspection Notes" at bounding box center [792, 316] width 1048 height 66
type textarea "Fire restoration. Roof has snow and ice."
click at [291, 542] on div at bounding box center [332, 541] width 128 height 29
select select "9"
select select "2025"
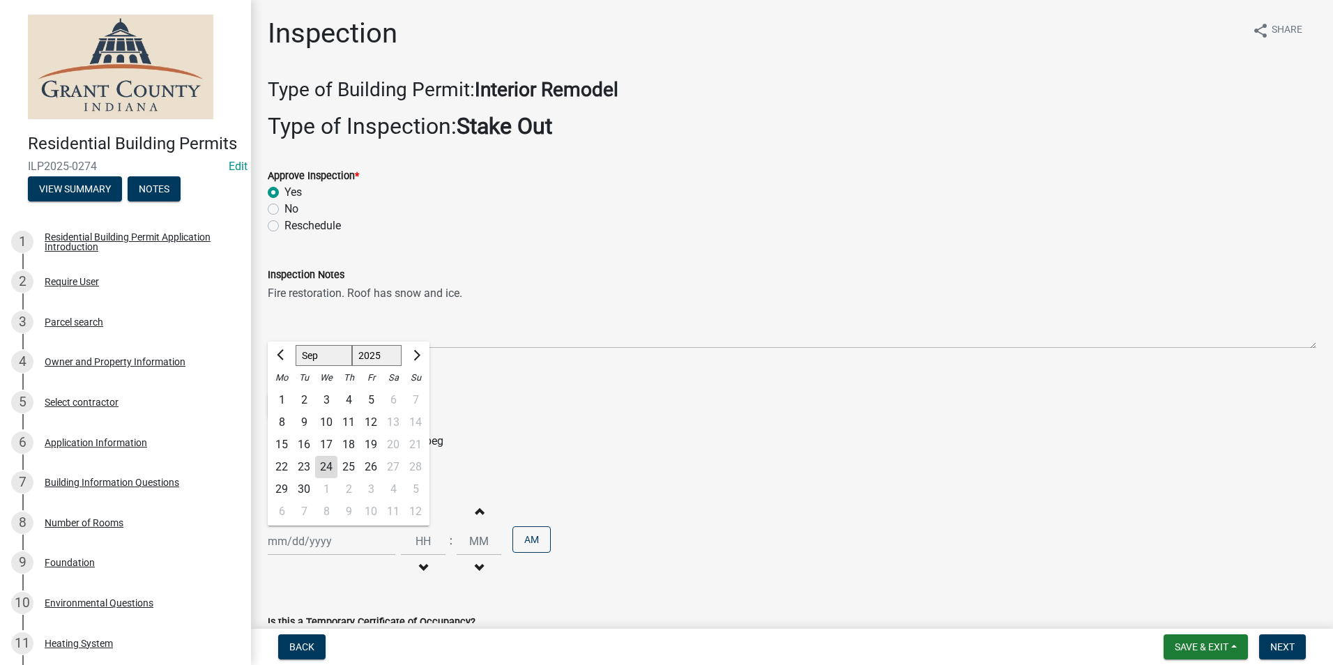
click at [324, 466] on div "24" at bounding box center [326, 467] width 22 height 22
type input "[DATE]"
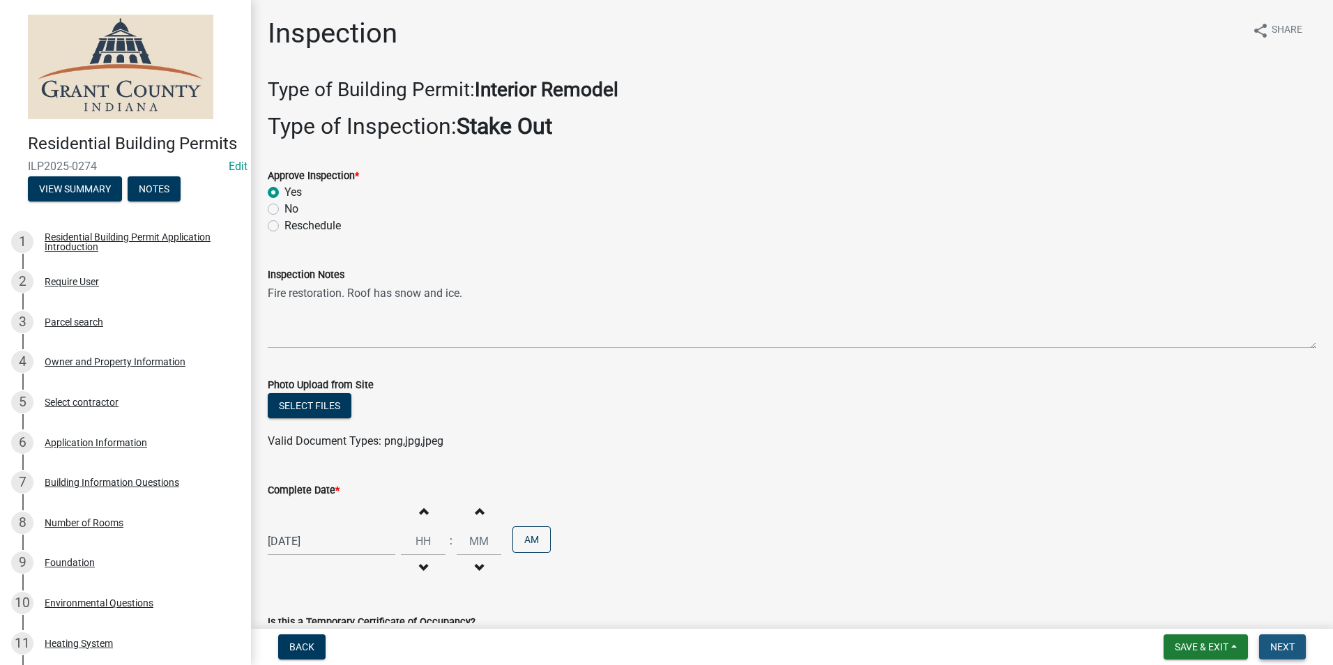
click at [1280, 650] on span "Next" at bounding box center [1282, 646] width 24 height 11
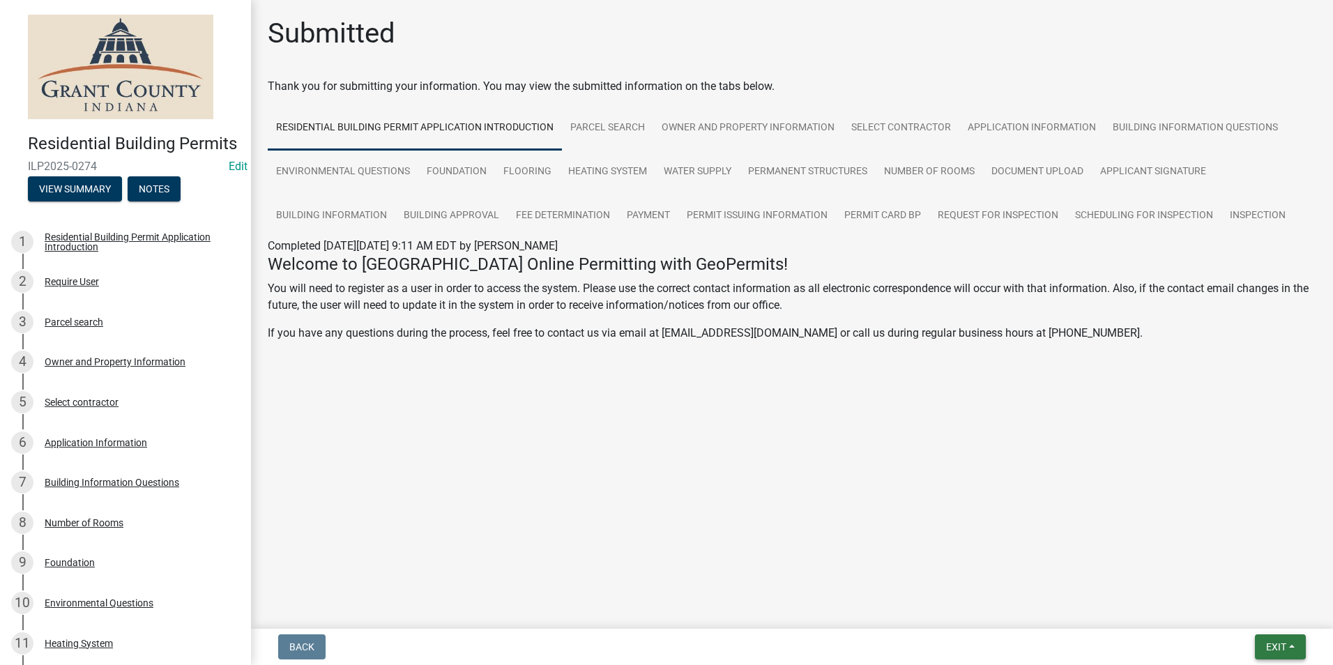
drag, startPoint x: 1276, startPoint y: 648, endPoint x: 1265, endPoint y: 630, distance: 20.7
click at [1276, 648] on span "Exit" at bounding box center [1276, 646] width 20 height 11
click at [1260, 616] on button "Save & Exit" at bounding box center [1250, 610] width 112 height 33
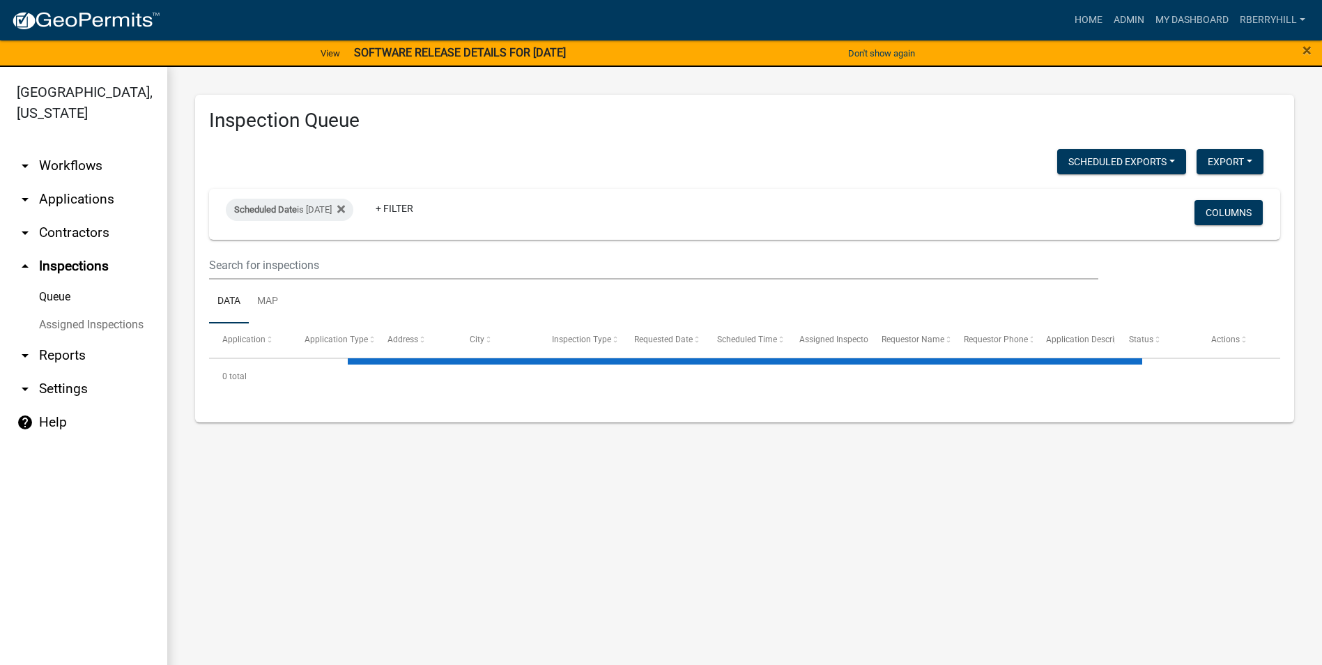
select select "1: 25"
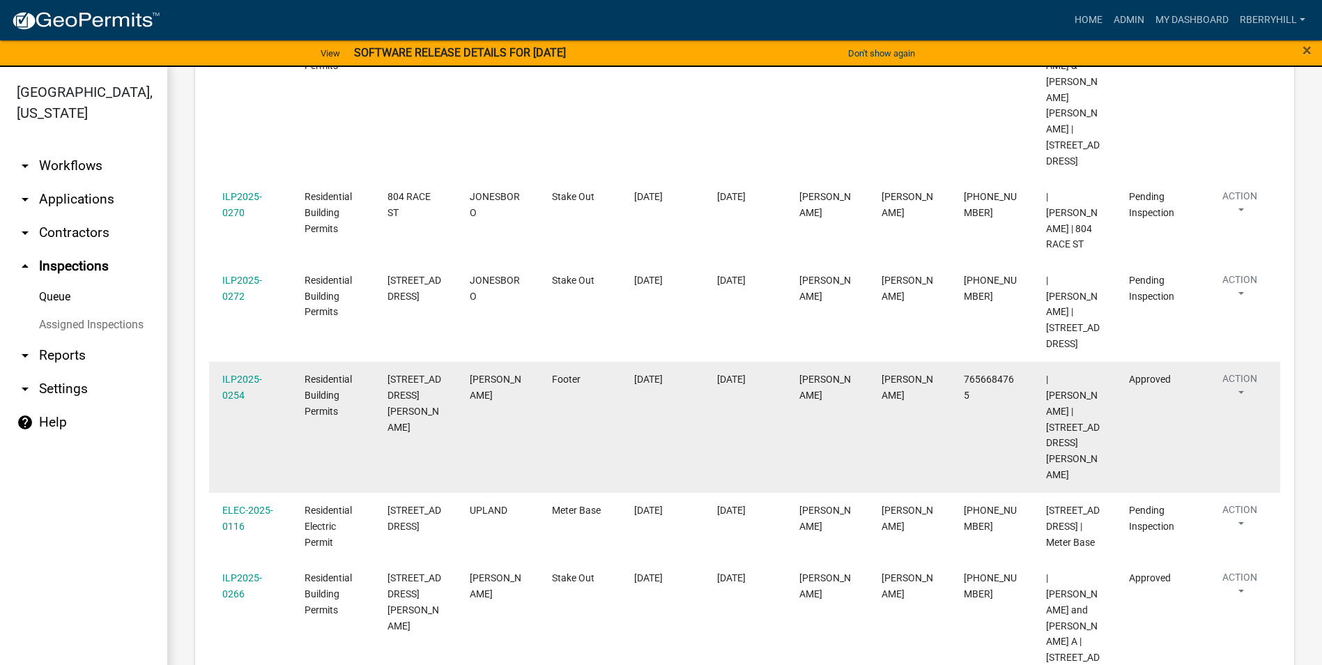
scroll to position [558, 0]
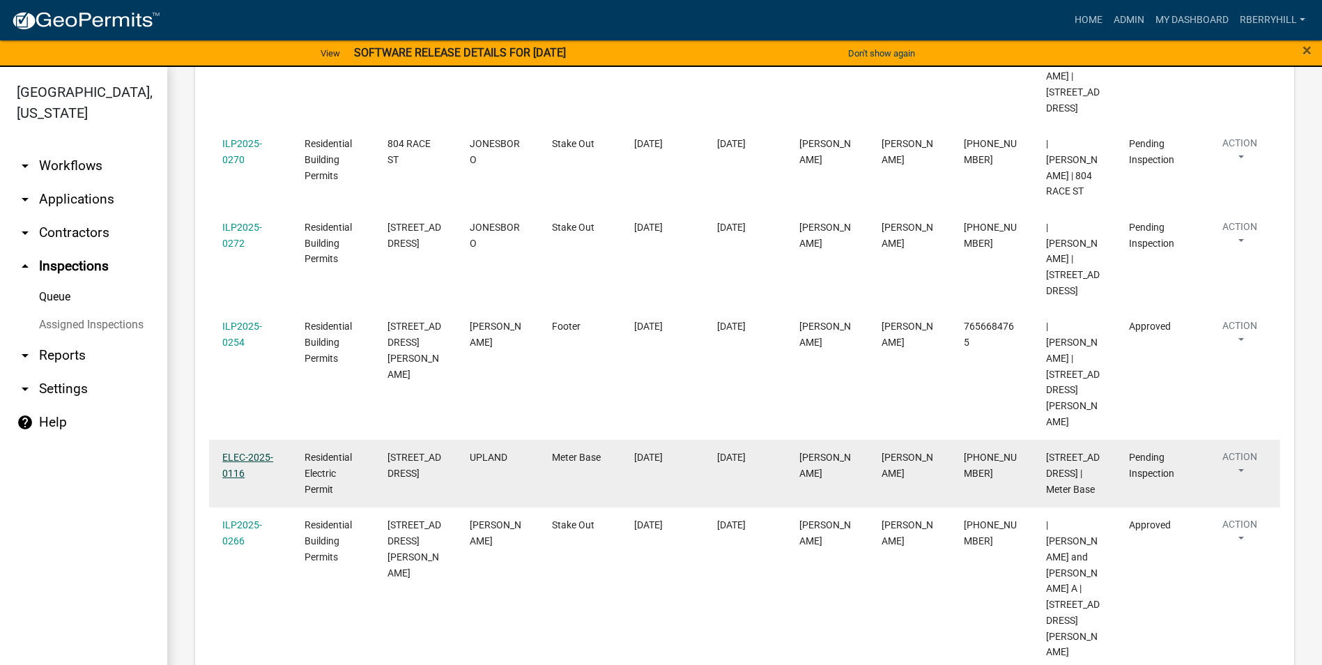
click at [247, 452] on link "ELEC-2025-0116" at bounding box center [247, 465] width 51 height 27
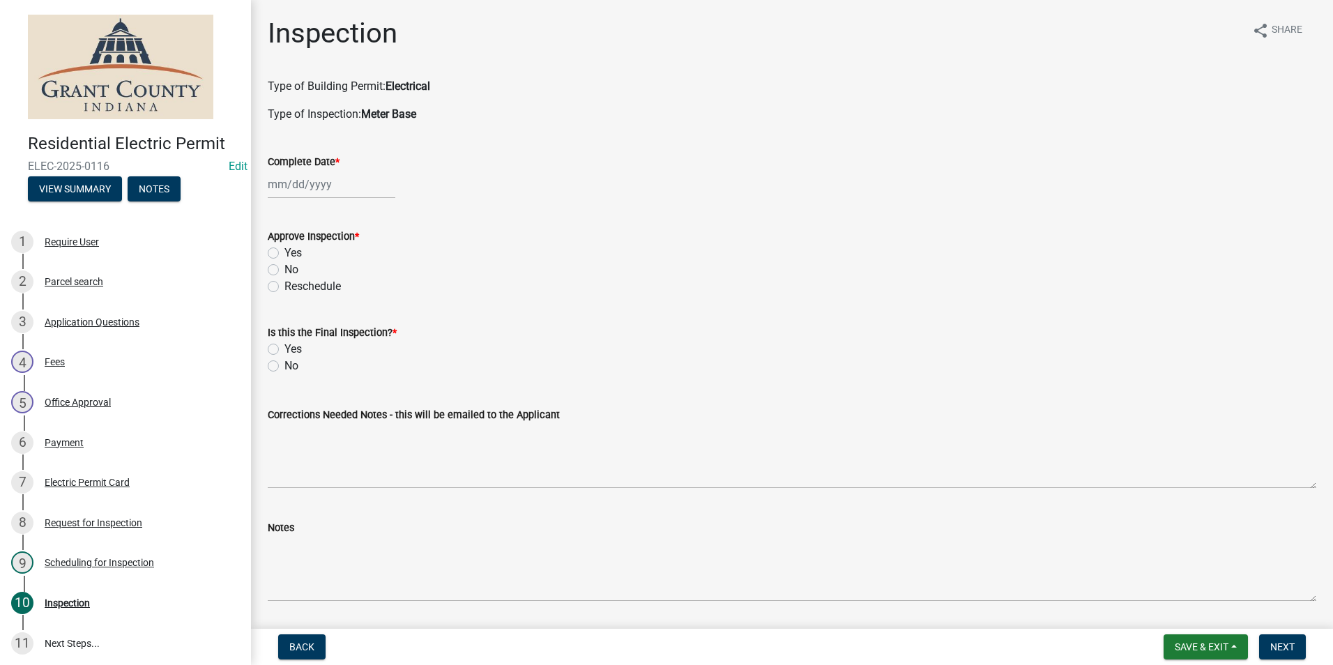
click at [303, 183] on div at bounding box center [332, 184] width 128 height 29
select select "9"
select select "2025"
click at [326, 326] on div "24" at bounding box center [326, 325] width 22 height 22
type input "[DATE]"
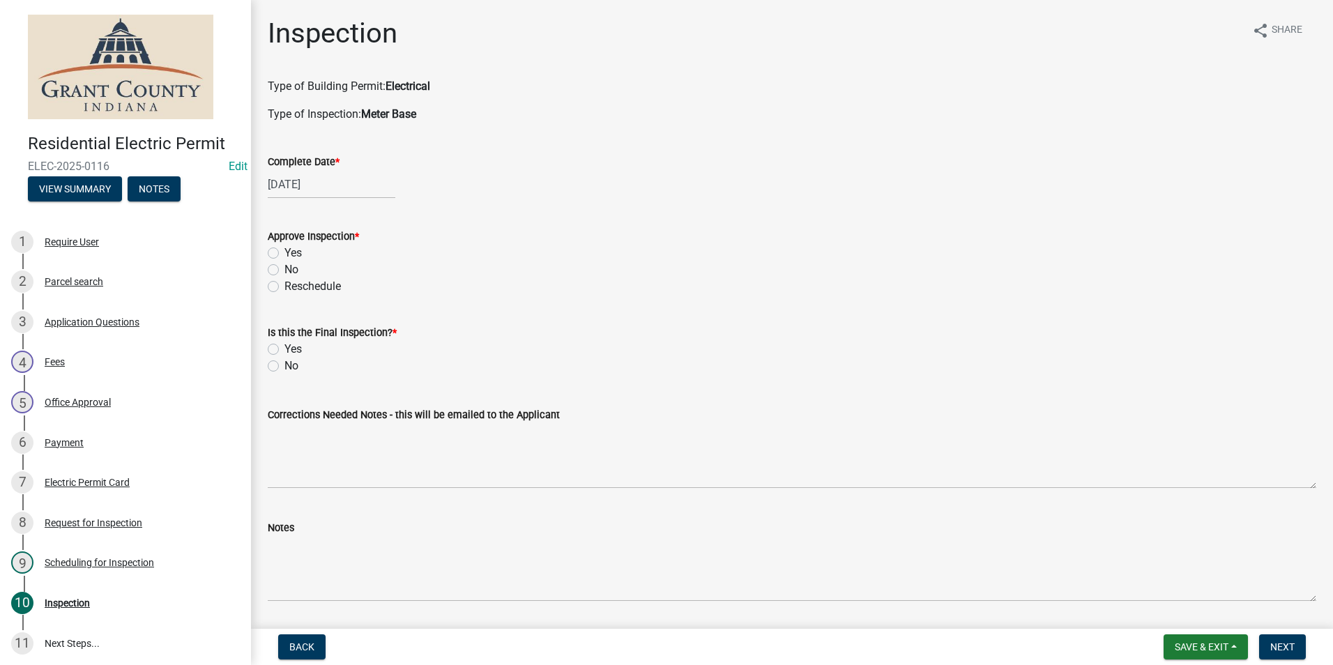
click at [284, 252] on label "Yes" at bounding box center [292, 253] width 17 height 17
click at [284, 252] on input "Yes" at bounding box center [288, 249] width 9 height 9
radio input "true"
click at [284, 347] on label "Yes" at bounding box center [292, 349] width 17 height 17
click at [284, 347] on input "Yes" at bounding box center [288, 345] width 9 height 9
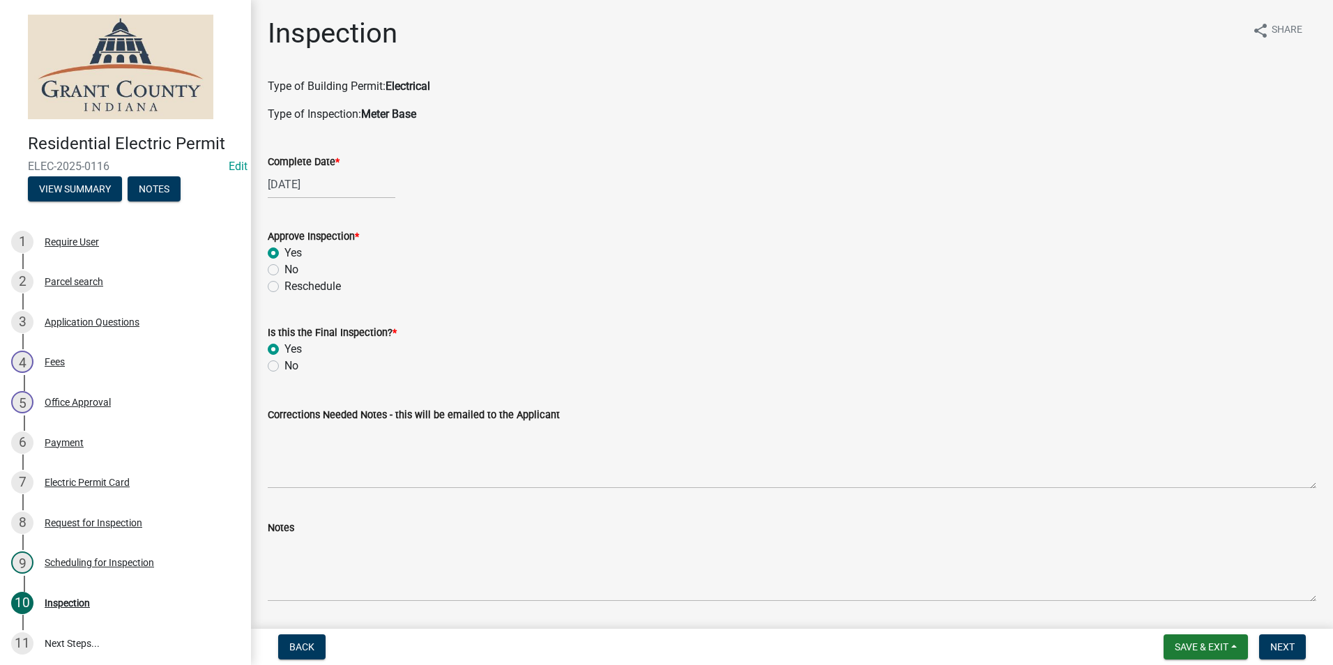
radio input "true"
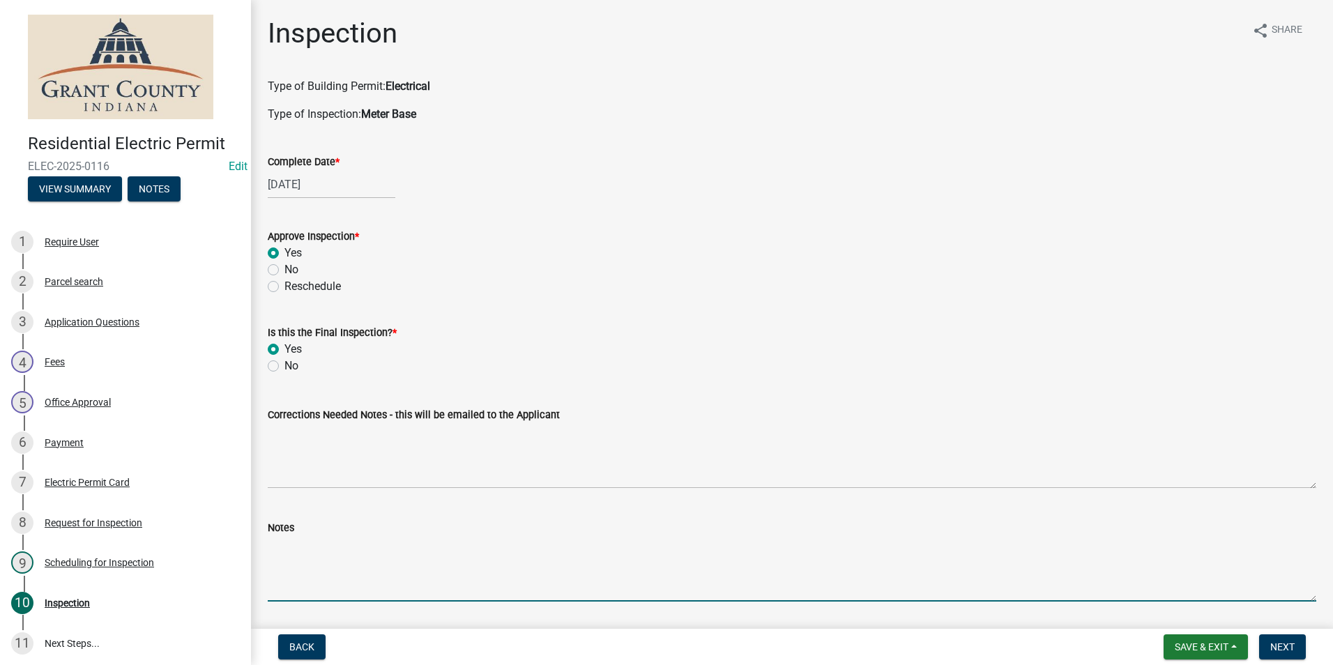
click at [273, 540] on textarea "Notes" at bounding box center [792, 569] width 1048 height 66
click at [456, 547] on textarea "Meter base, disconnect, CT cabinet." at bounding box center [792, 569] width 1048 height 66
click at [451, 545] on textarea "Meter base, disconnect, CT cabinet. 2ground rods with 1 continuous wire. AEP em…" at bounding box center [792, 569] width 1048 height 66
click at [733, 547] on textarea "Meter base, disconnect, CT cabinet. 2 ground rods with 1 continuous wire. AEP e…" at bounding box center [792, 569] width 1048 height 66
type textarea "Meter base, disconnect, CT cabinet. 2 ground rods with 1 continuous wire. AEP e…"
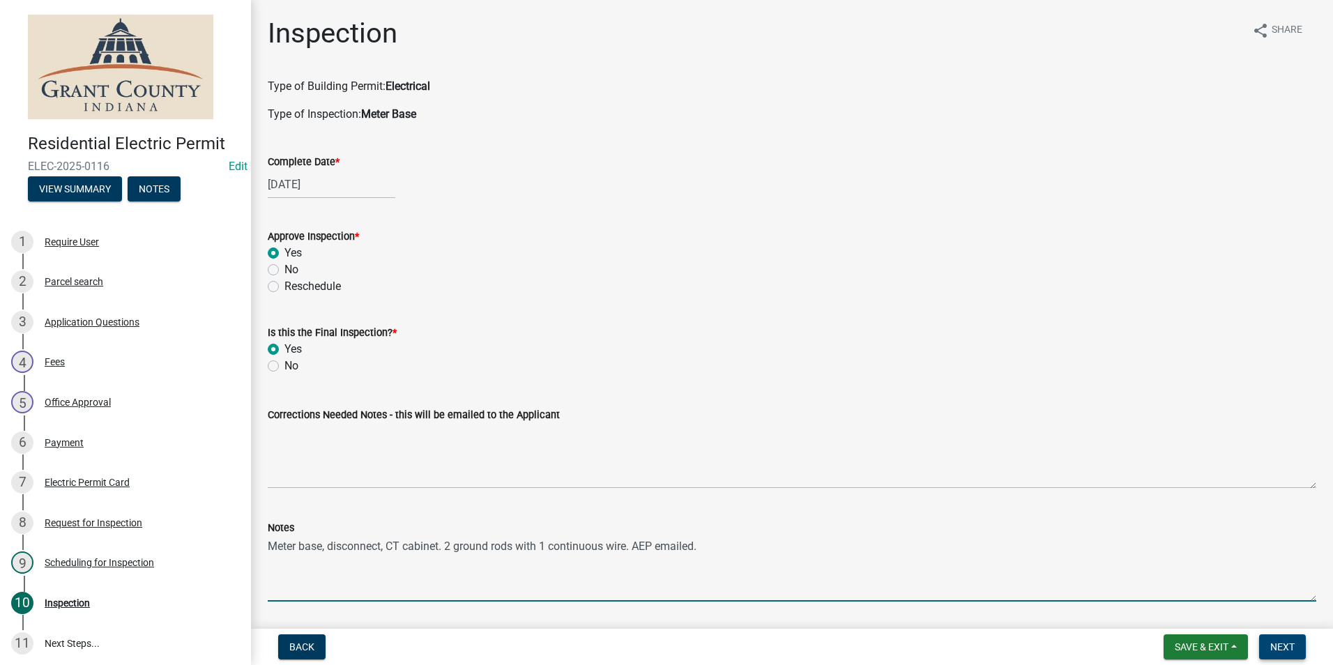
click at [1276, 647] on span "Next" at bounding box center [1282, 646] width 24 height 11
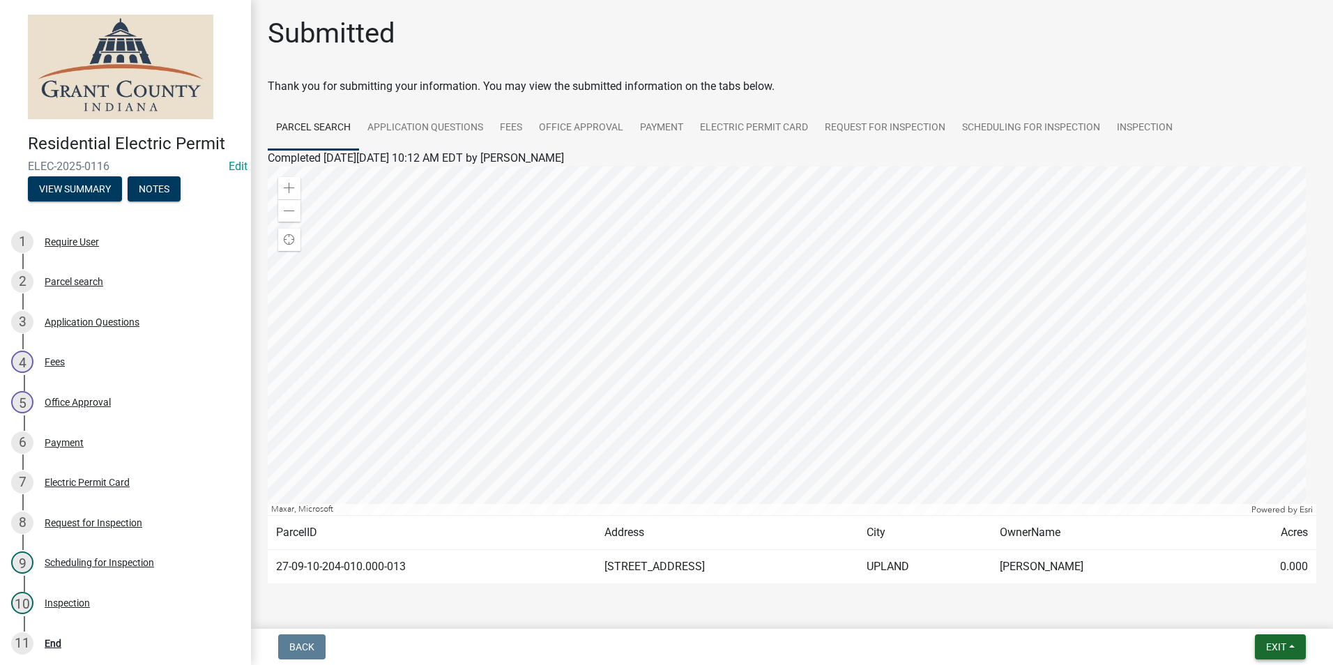
click at [1281, 644] on span "Exit" at bounding box center [1276, 646] width 20 height 11
click at [1227, 614] on button "Save & Exit" at bounding box center [1250, 610] width 112 height 33
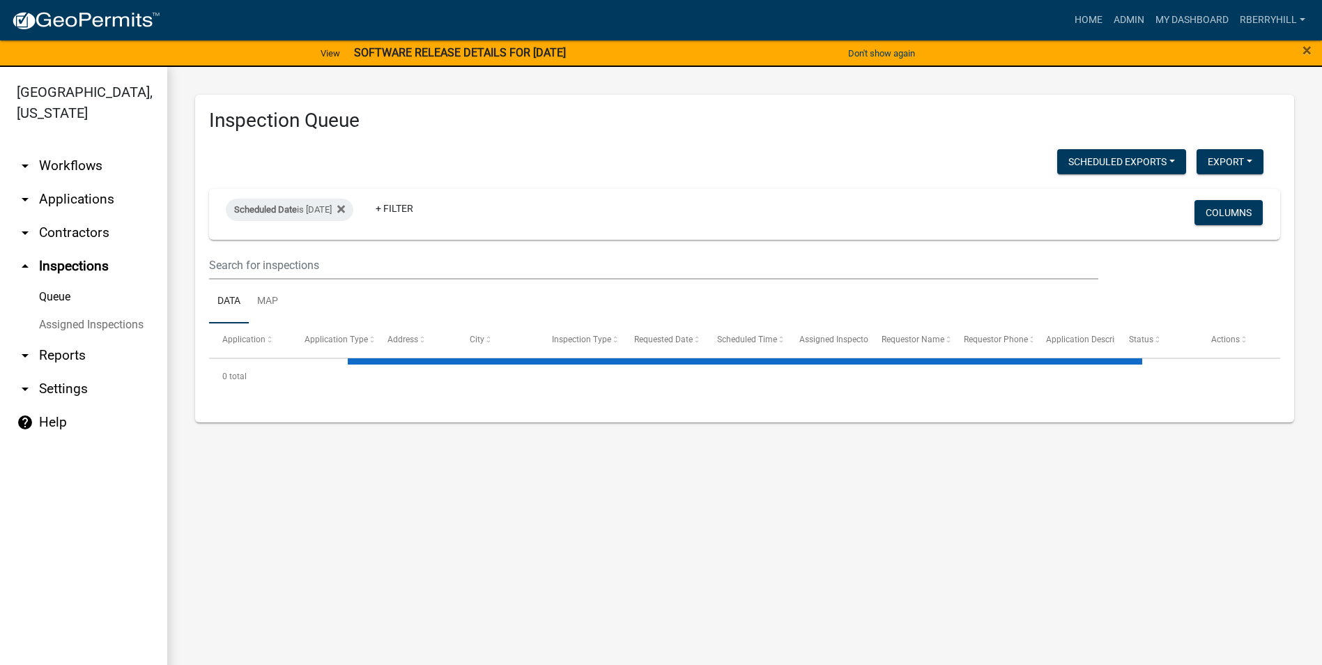
select select "1: 25"
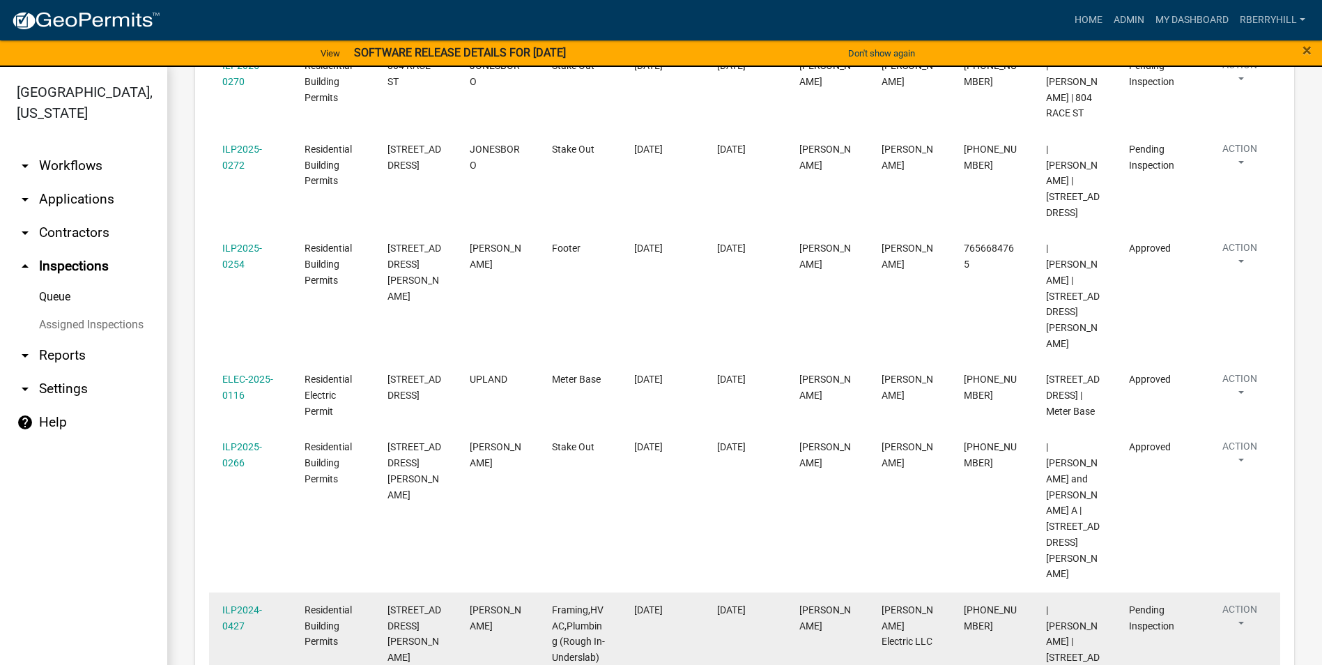
scroll to position [630, 0]
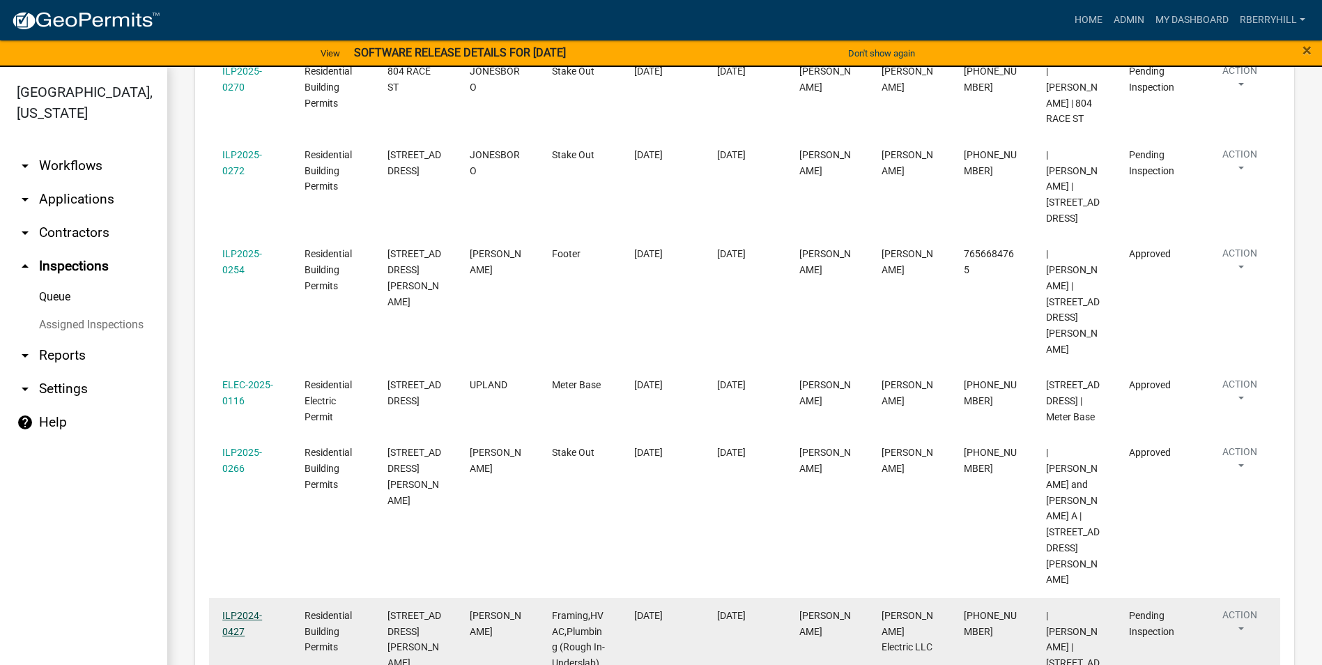
click at [245, 610] on link "ILP2024-0427" at bounding box center [242, 623] width 40 height 27
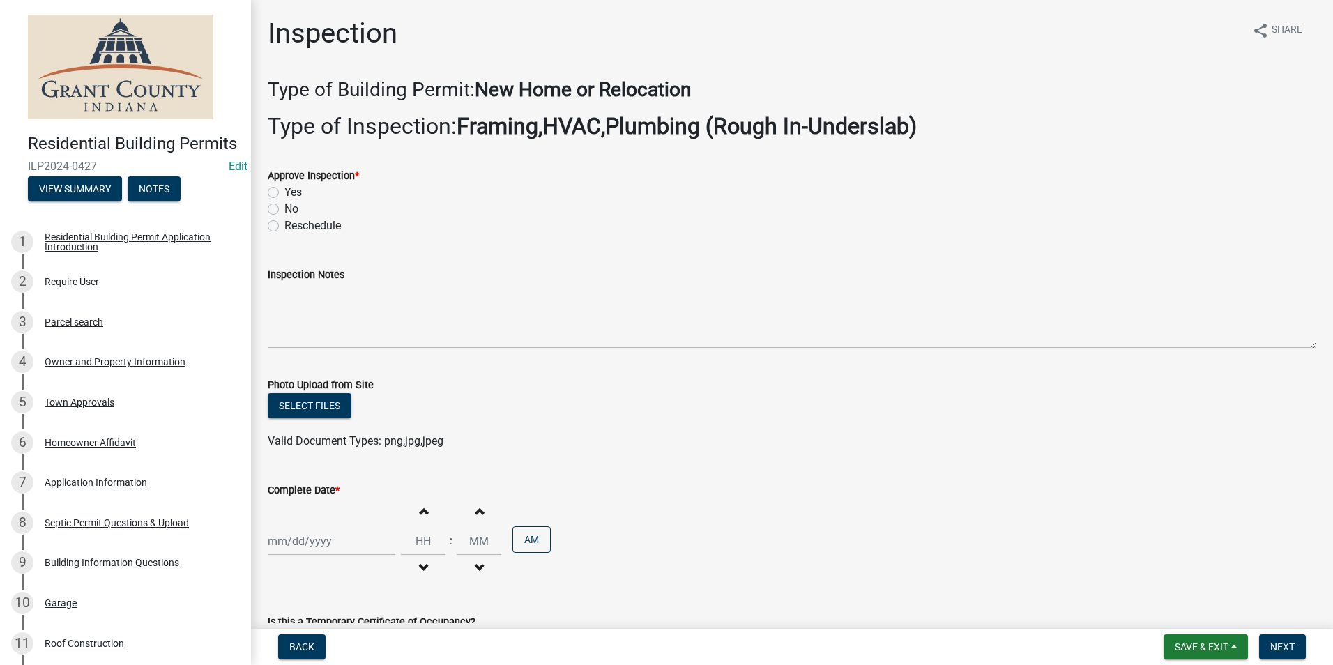
click at [284, 192] on label "Yes" at bounding box center [292, 192] width 17 height 17
click at [284, 192] on input "Yes" at bounding box center [288, 188] width 9 height 9
radio input "true"
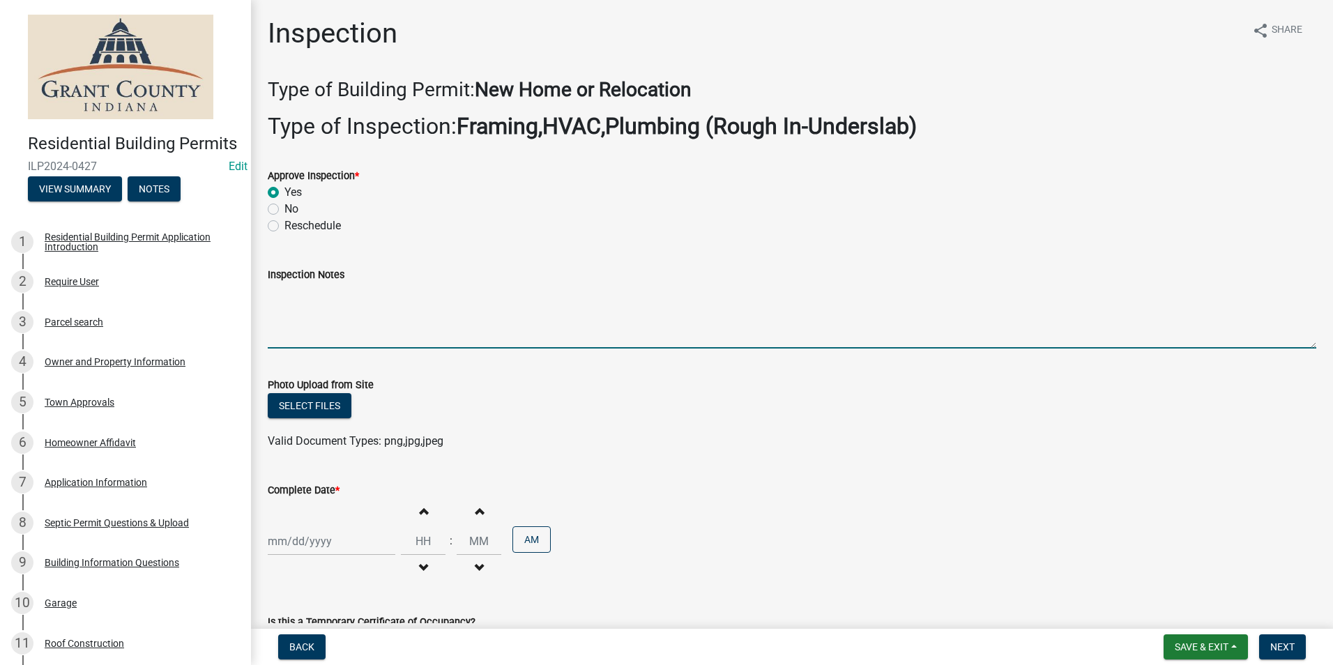
click at [281, 293] on textarea "Inspection Notes" at bounding box center [792, 316] width 1048 height 66
type textarea "House is good cover."
select select "9"
select select "2025"
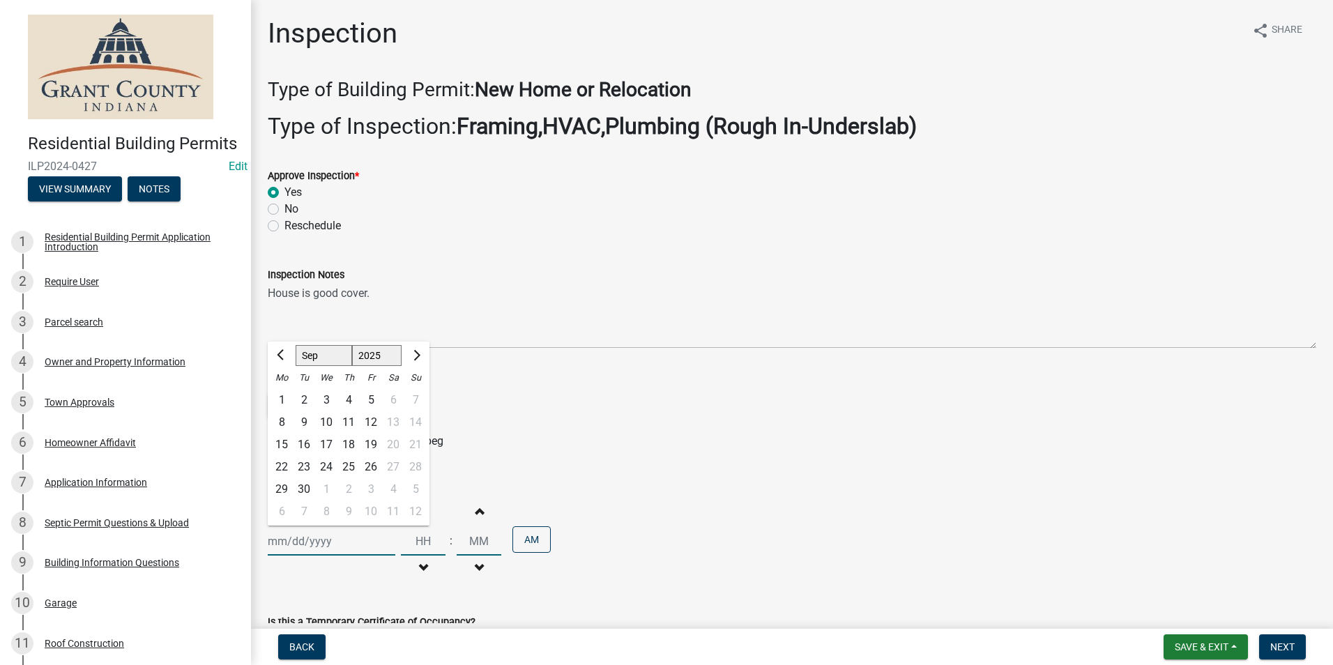
drag, startPoint x: 306, startPoint y: 546, endPoint x: 305, endPoint y: 538, distance: 7.8
click at [306, 546] on div "[PERSON_NAME] Feb Mar Apr [PERSON_NAME][DATE] Oct Nov [DATE] 1526 1527 1528 152…" at bounding box center [332, 541] width 128 height 29
click at [328, 465] on div "24" at bounding box center [326, 467] width 22 height 22
type input "[DATE]"
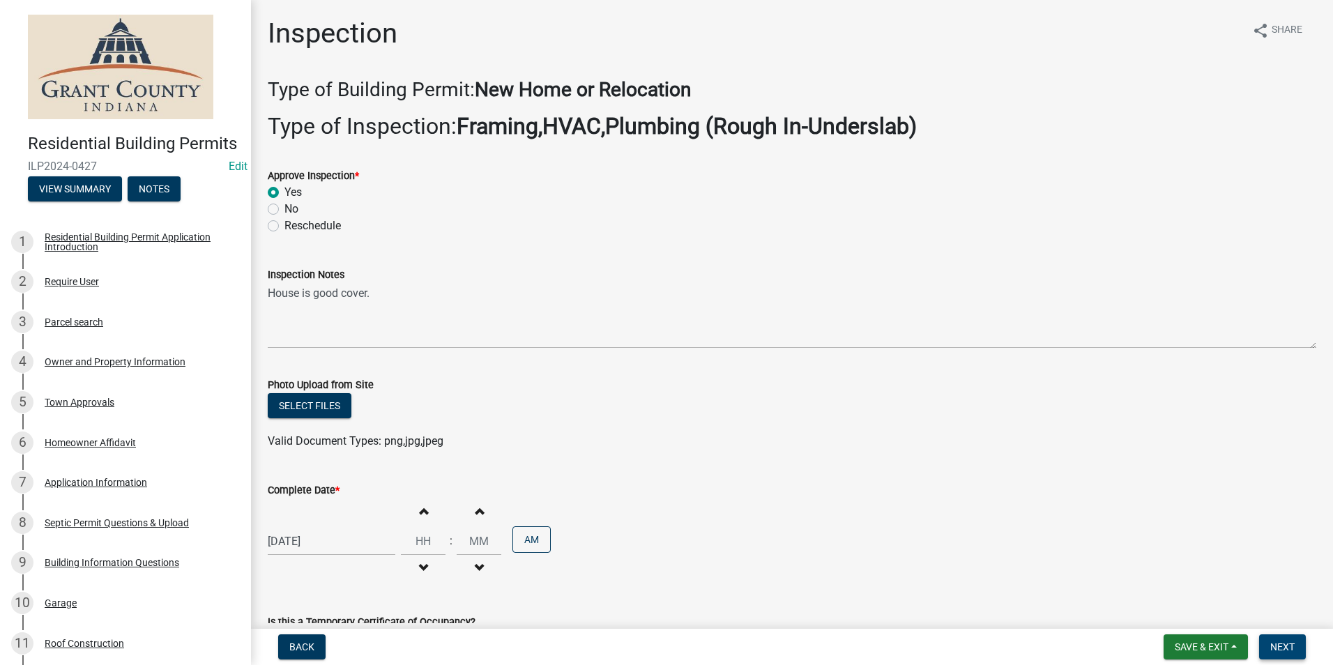
click at [1285, 641] on span "Next" at bounding box center [1282, 646] width 24 height 11
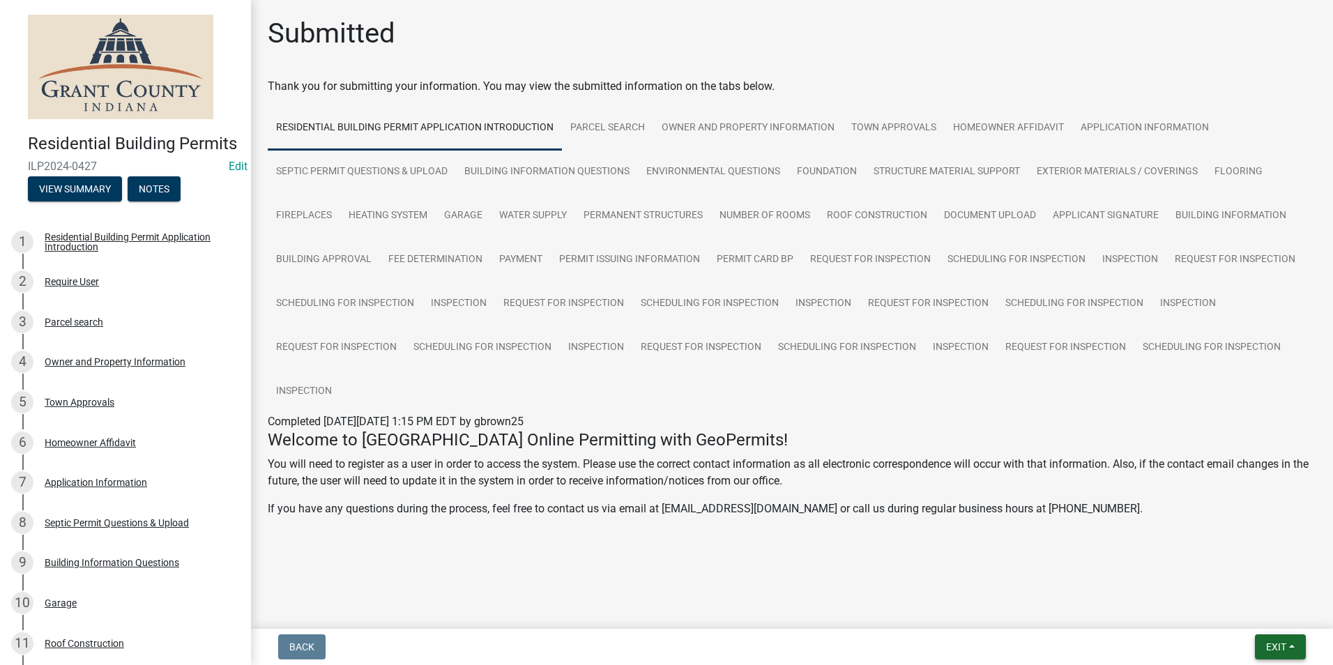
click at [1268, 644] on span "Exit" at bounding box center [1276, 646] width 20 height 11
click at [1262, 610] on button "Save & Exit" at bounding box center [1250, 610] width 112 height 33
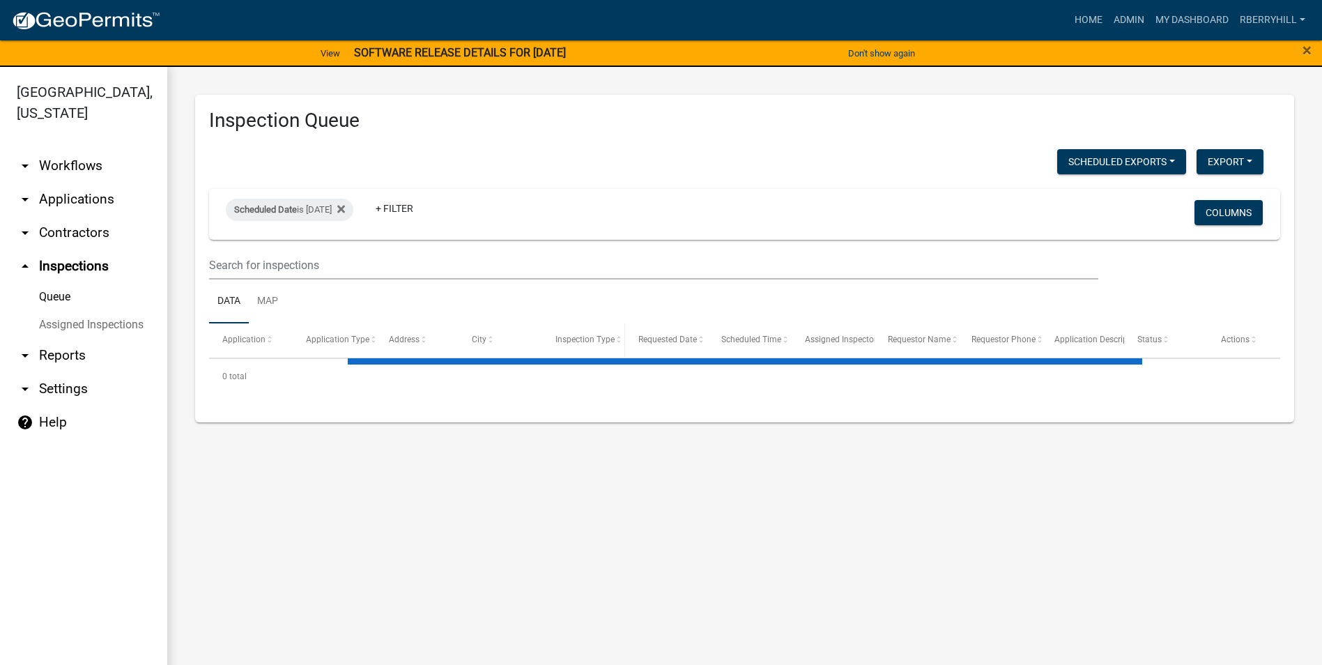
select select "1: 25"
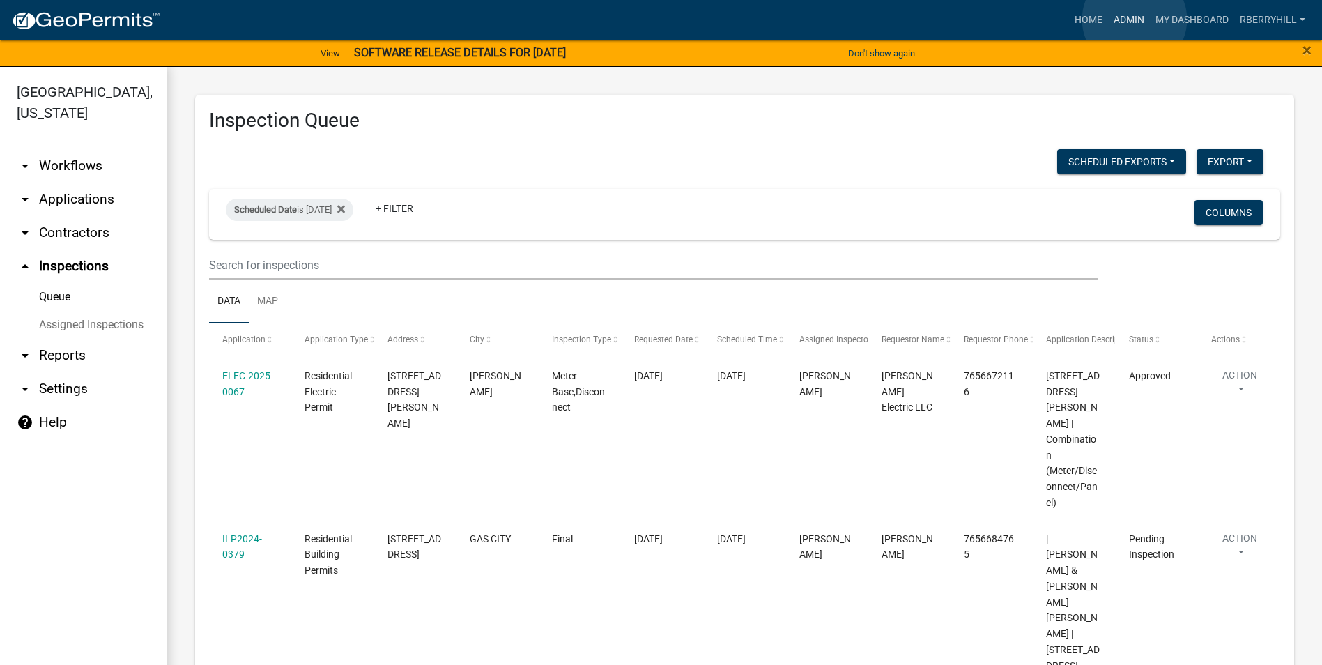
click at [1135, 20] on link "Admin" at bounding box center [1129, 20] width 42 height 26
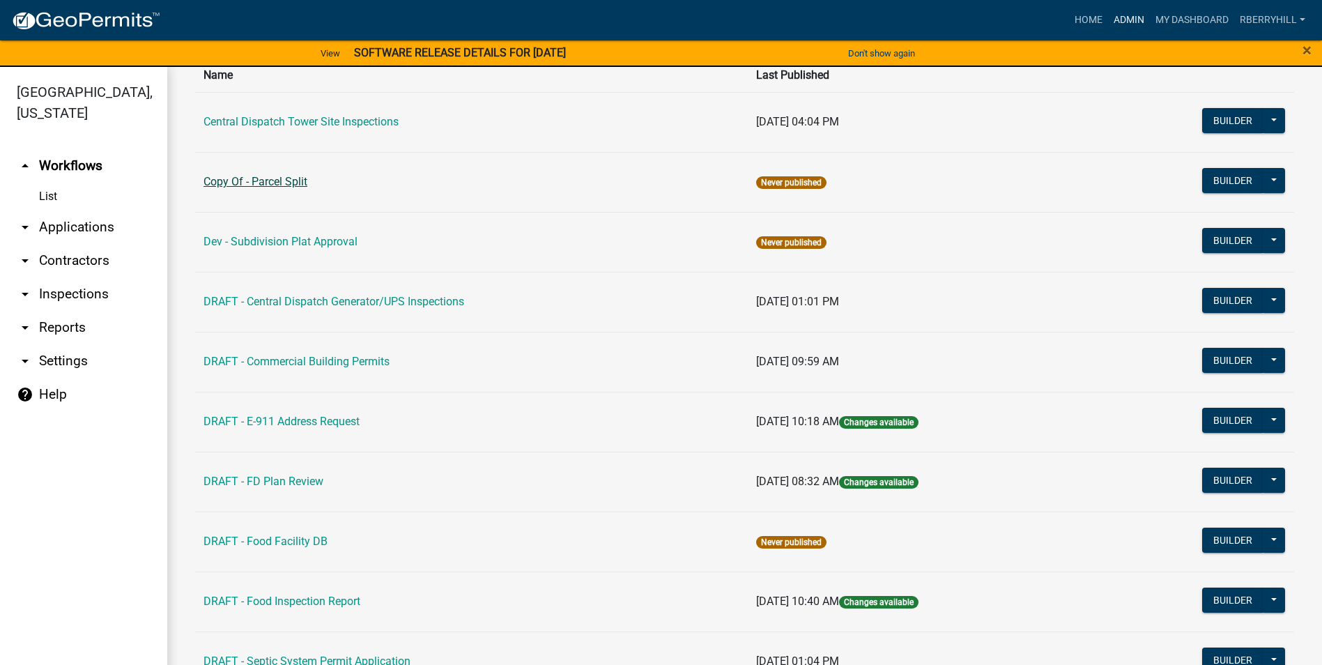
scroll to position [139, 0]
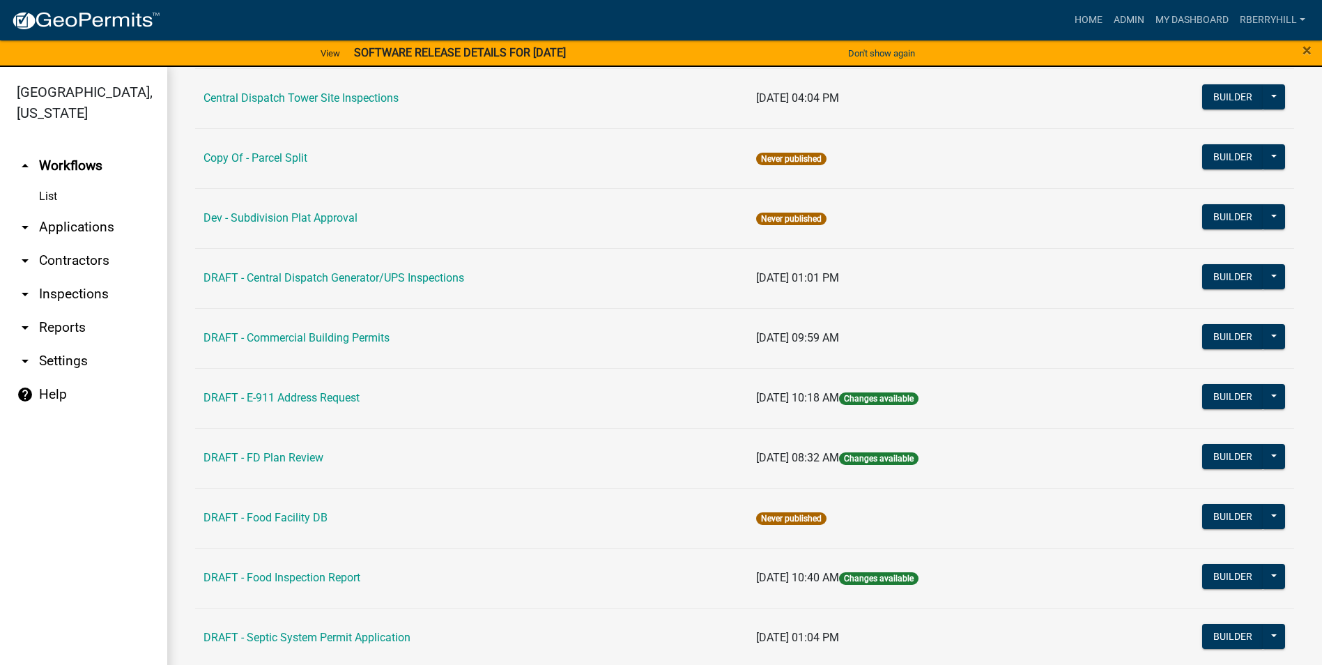
click at [256, 342] on link "DRAFT - Commercial Building Permits" at bounding box center [297, 337] width 186 height 13
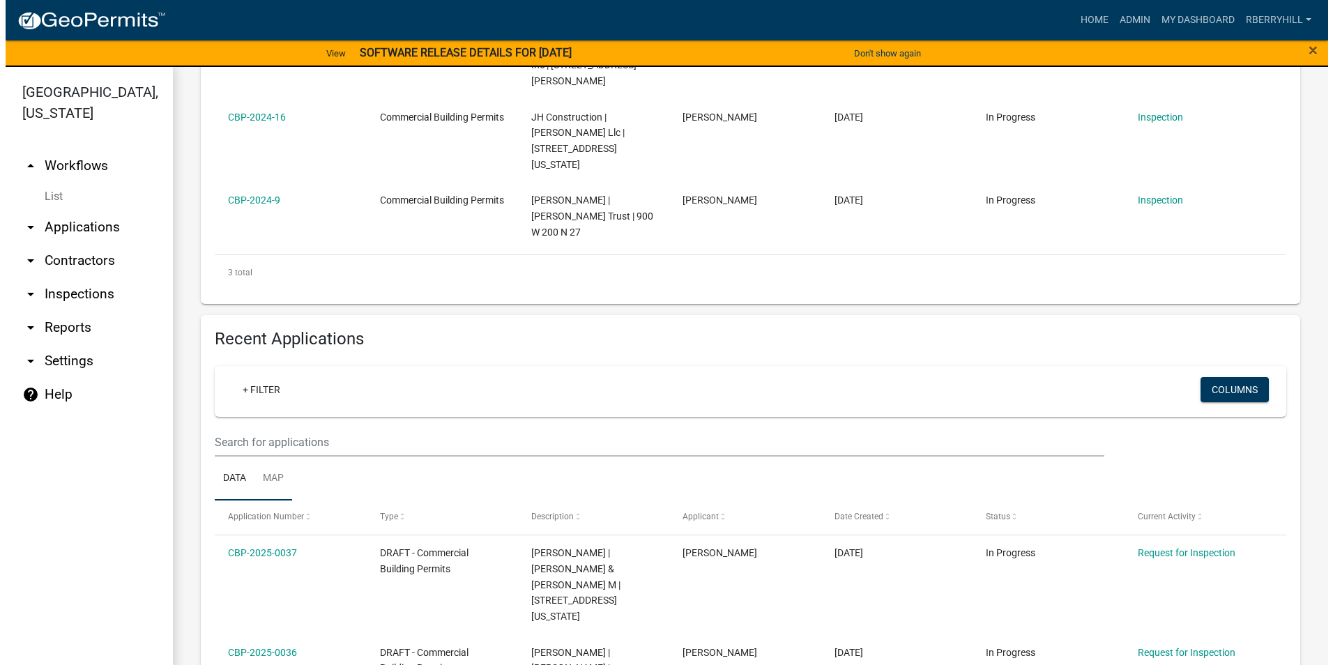
scroll to position [558, 0]
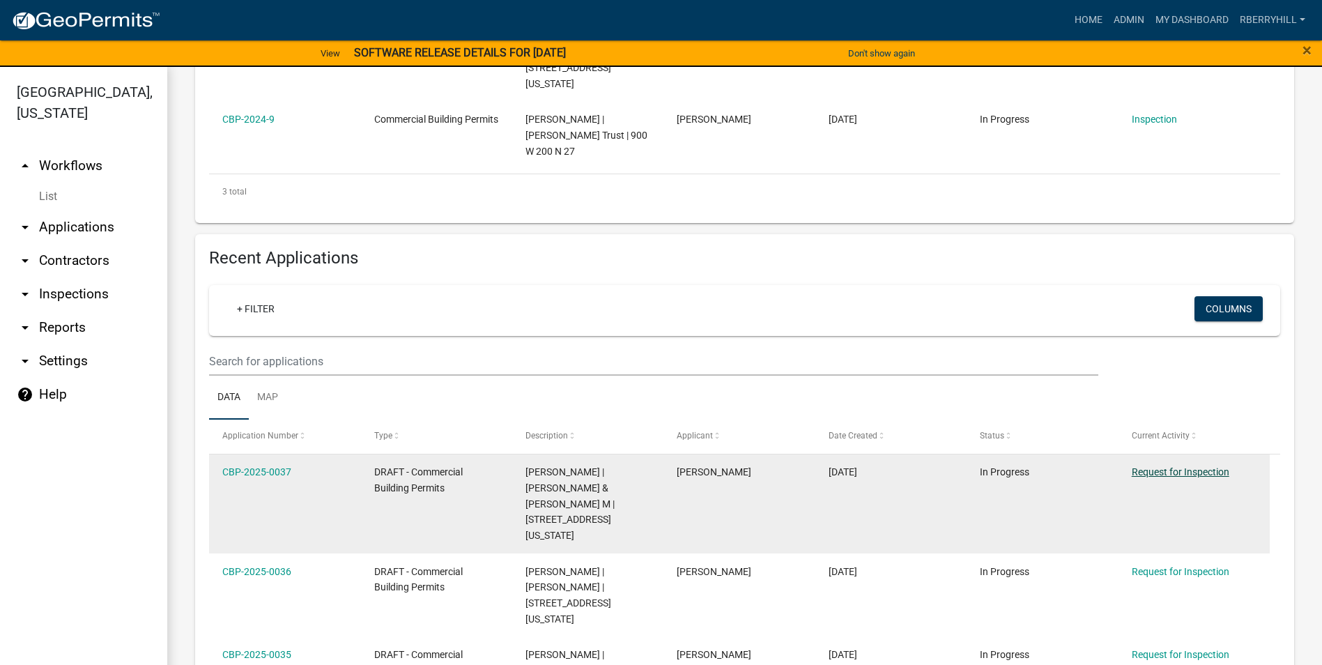
click at [1147, 466] on link "Request for Inspection" at bounding box center [1181, 471] width 98 height 11
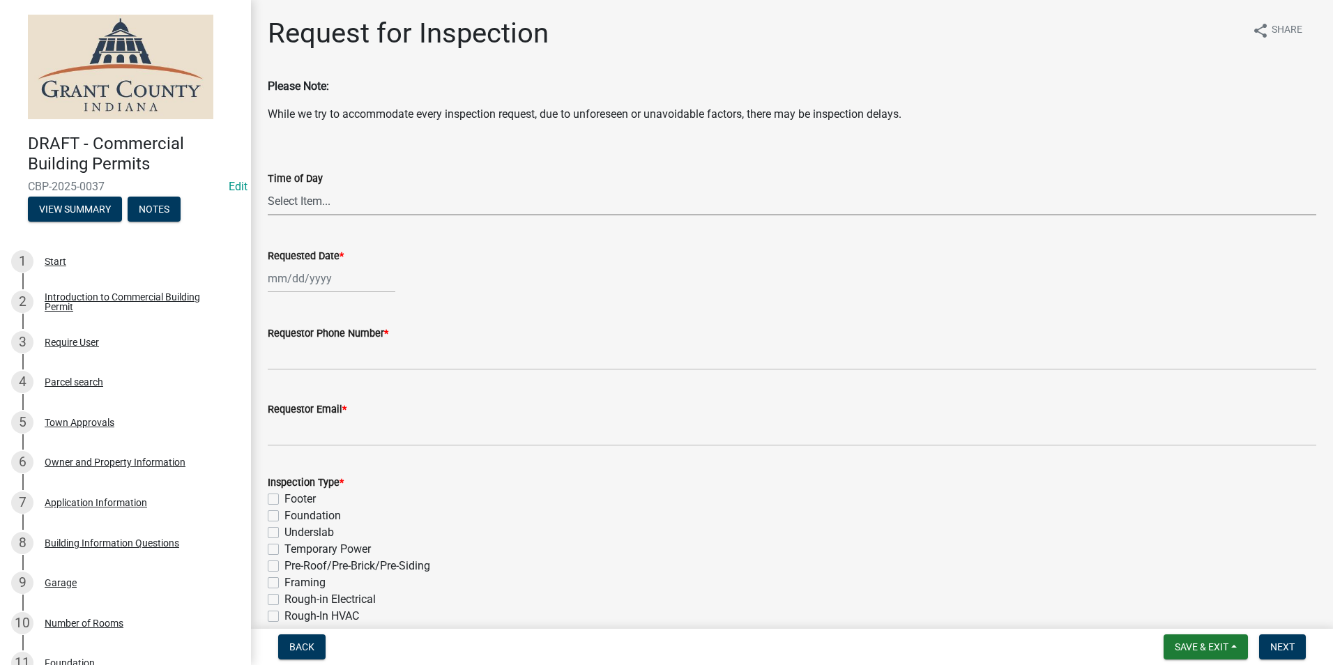
click at [304, 197] on select "Select Item... AM PM" at bounding box center [792, 201] width 1048 height 29
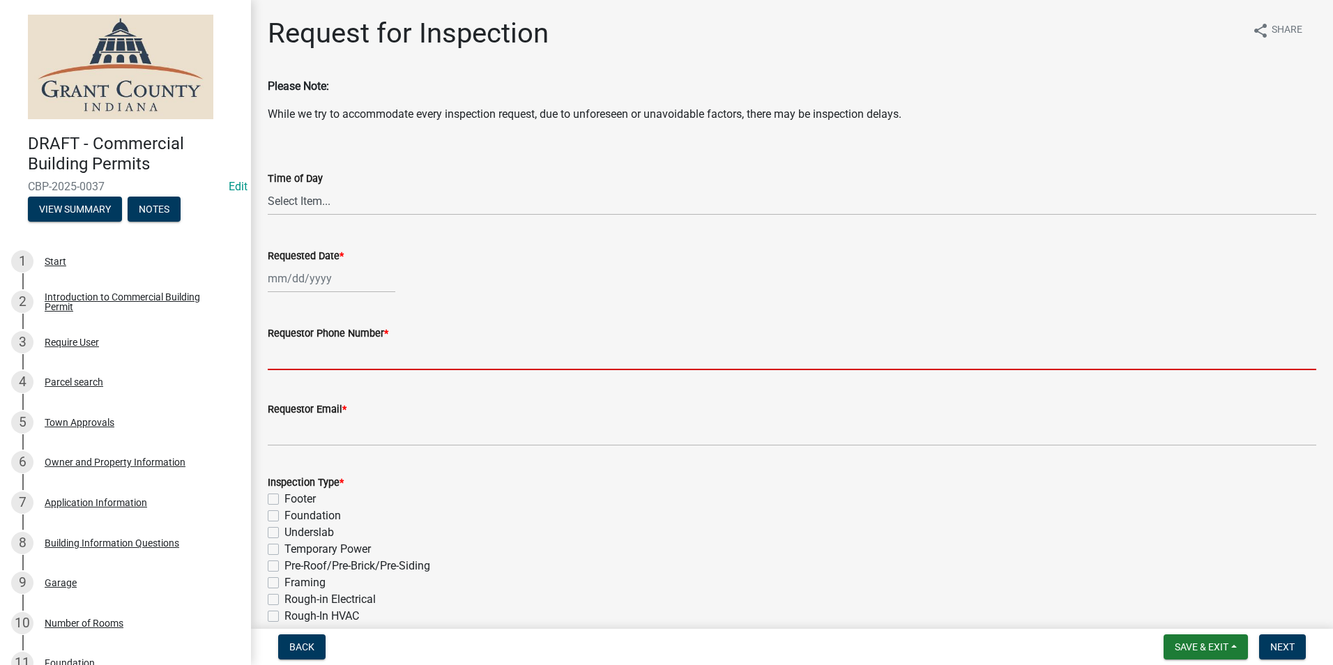
click at [514, 345] on input "Requestor Phone Number *" at bounding box center [792, 356] width 1048 height 29
select select "9"
select select "2025"
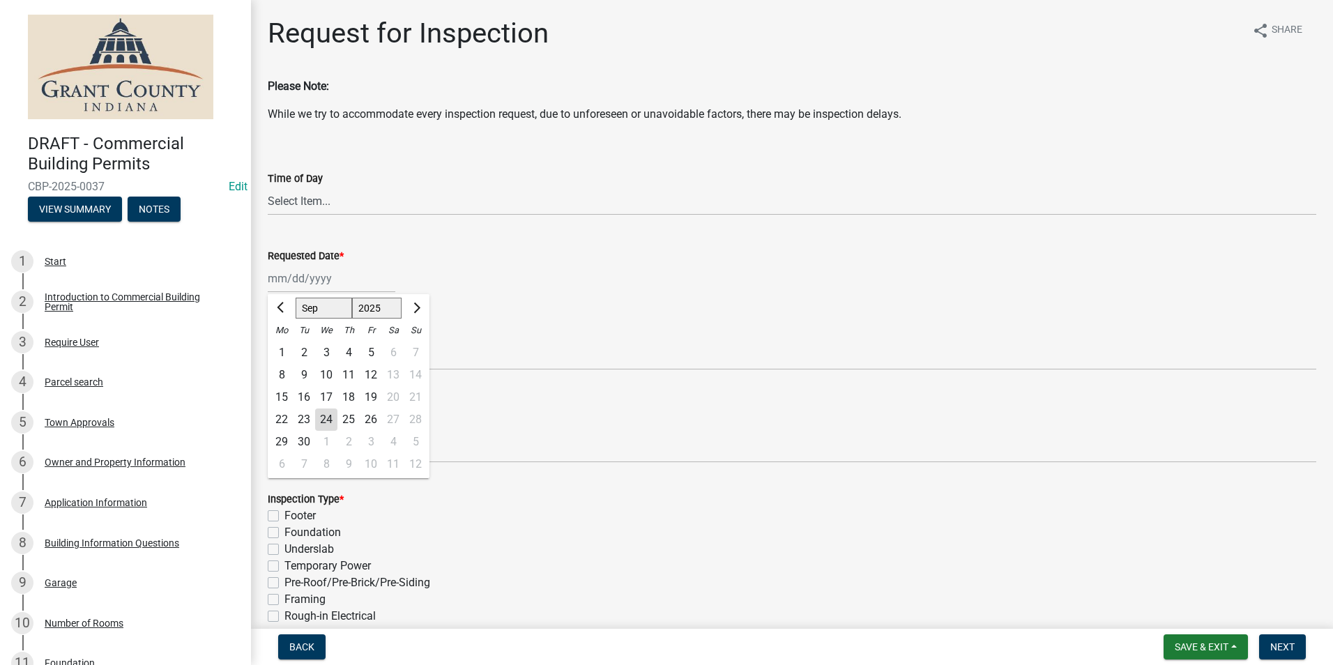
click at [302, 282] on div "[PERSON_NAME] Feb Mar Apr [PERSON_NAME][DATE] Oct Nov [DATE] 1526 1527 1528 152…" at bounding box center [332, 278] width 128 height 29
click at [329, 417] on div "24" at bounding box center [326, 419] width 22 height 22
type input "[DATE]"
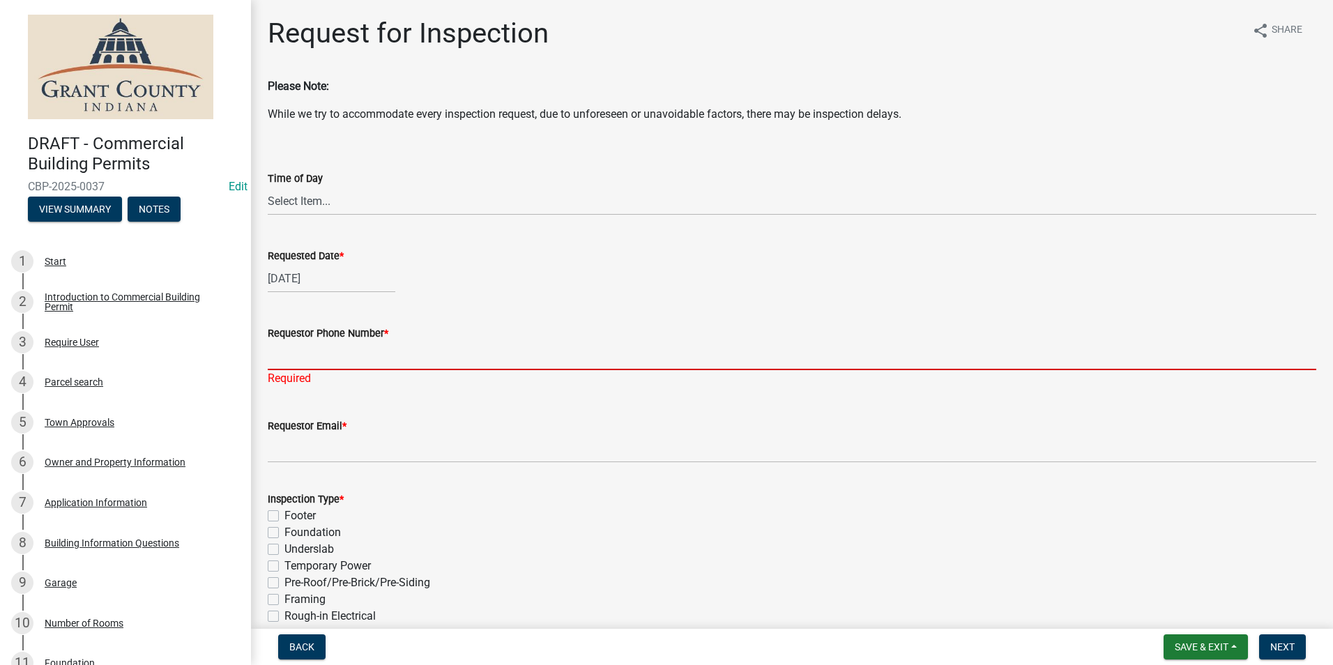
click at [297, 364] on input "Requestor Phone Number *" at bounding box center [792, 356] width 1048 height 29
type input "7656684765"
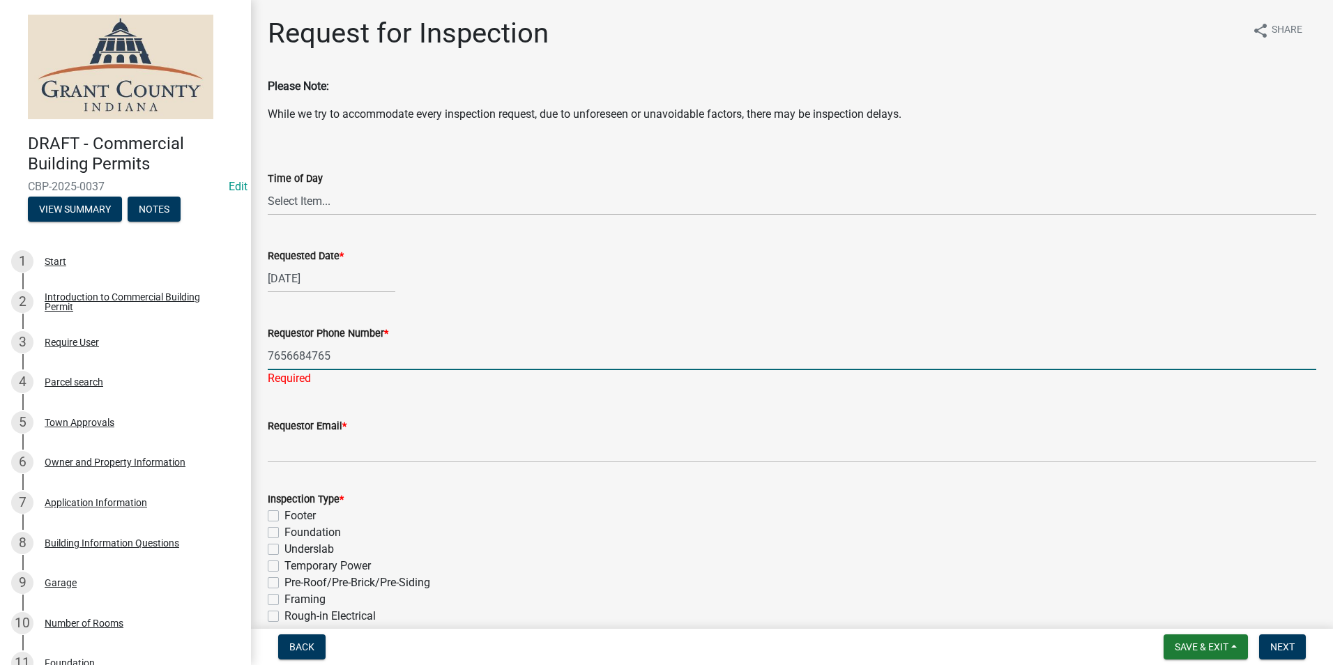
type input "[EMAIL_ADDRESS][DOMAIN_NAME]"
type textarea "n/a"
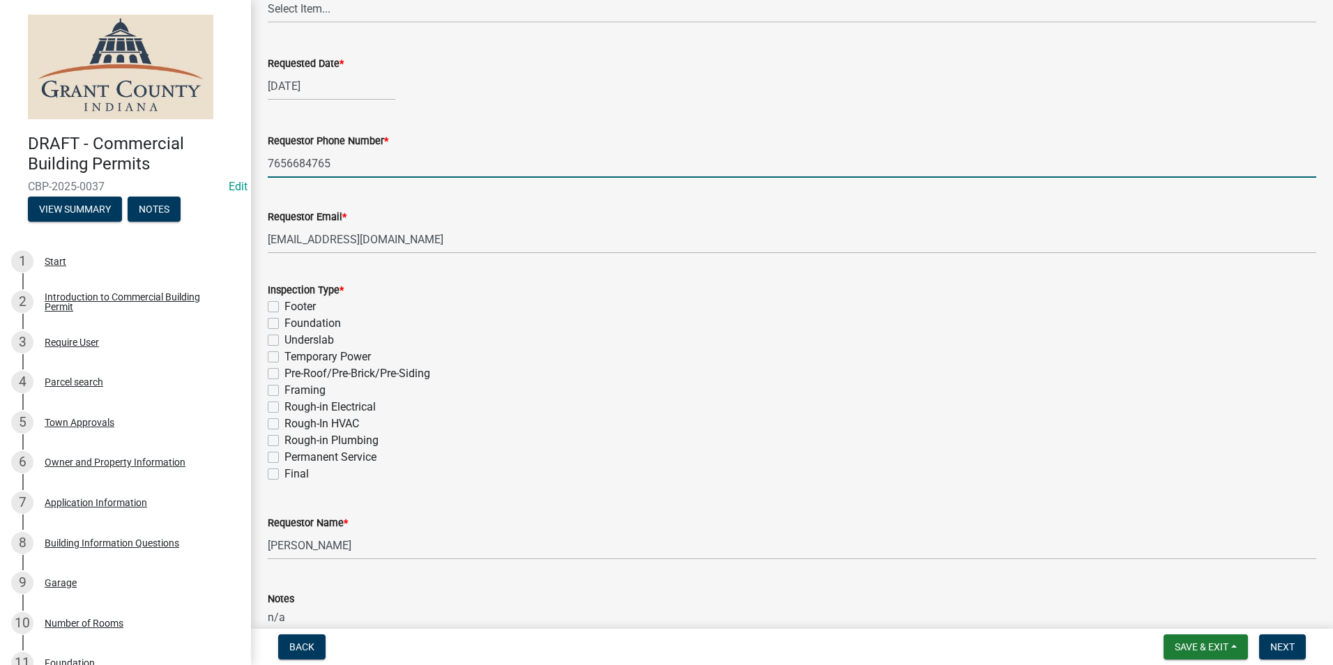
scroll to position [209, 0]
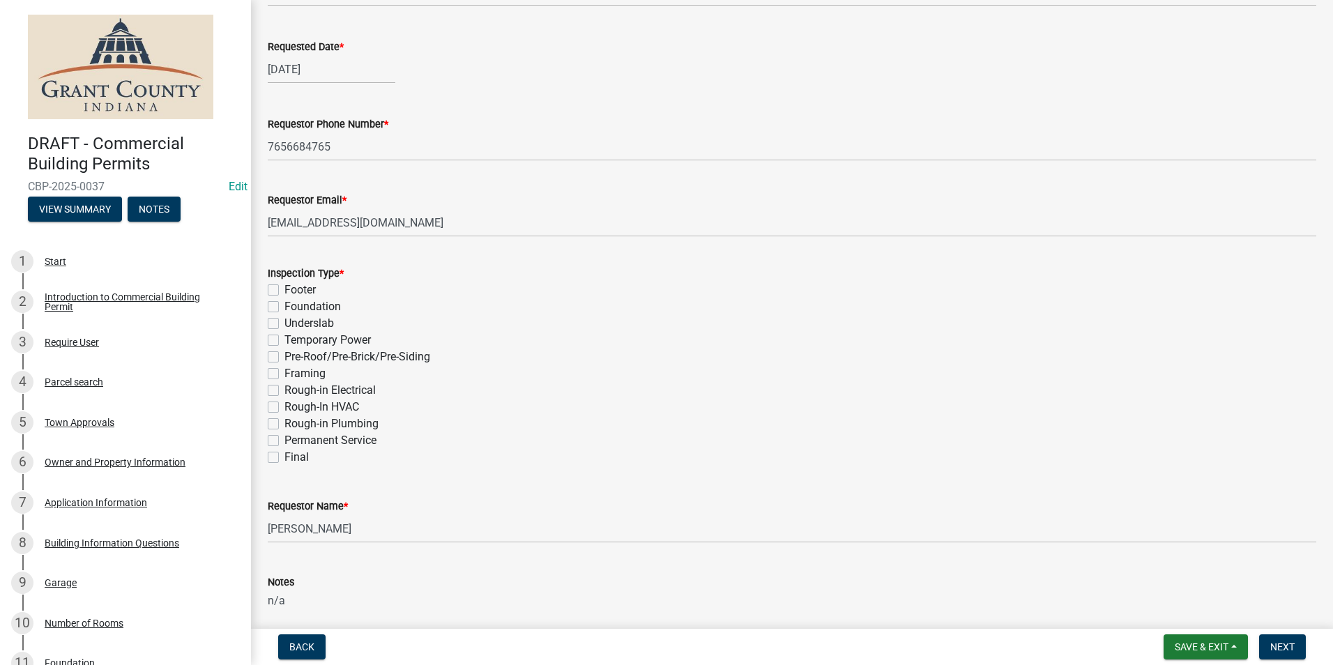
click at [284, 457] on label "Final" at bounding box center [296, 457] width 24 height 17
click at [284, 457] on input "Final" at bounding box center [288, 453] width 9 height 9
checkbox input "true"
checkbox input "false"
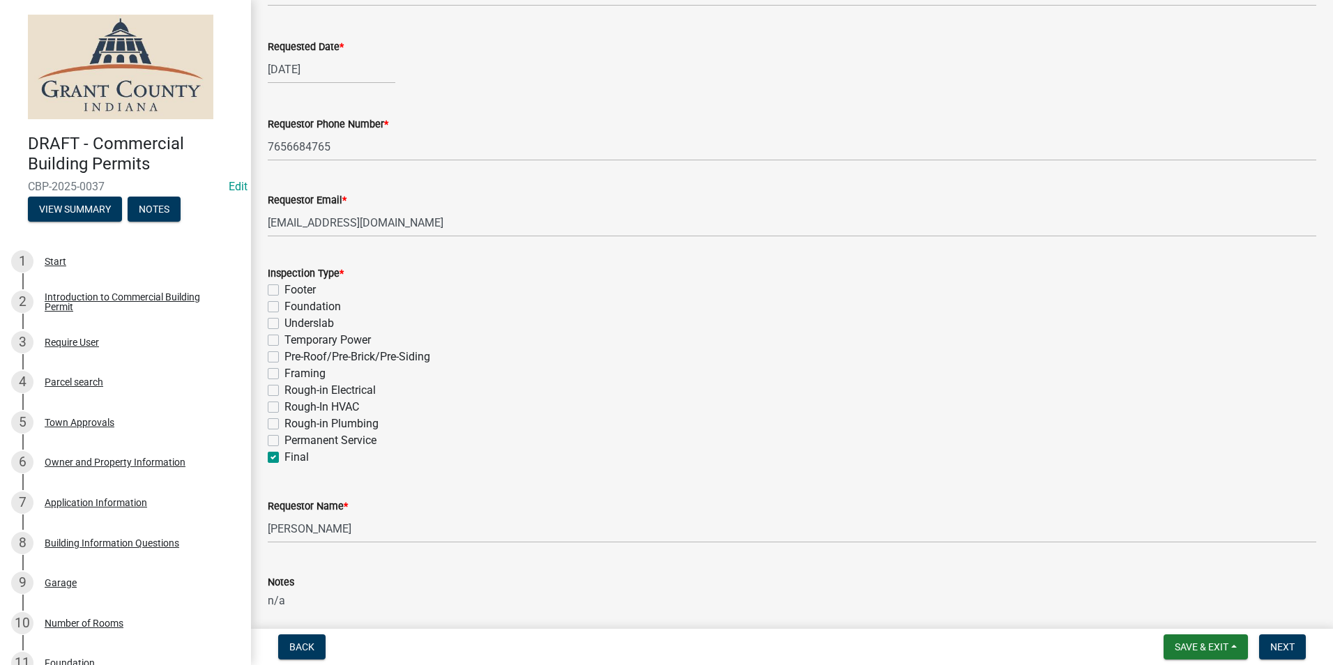
checkbox input "false"
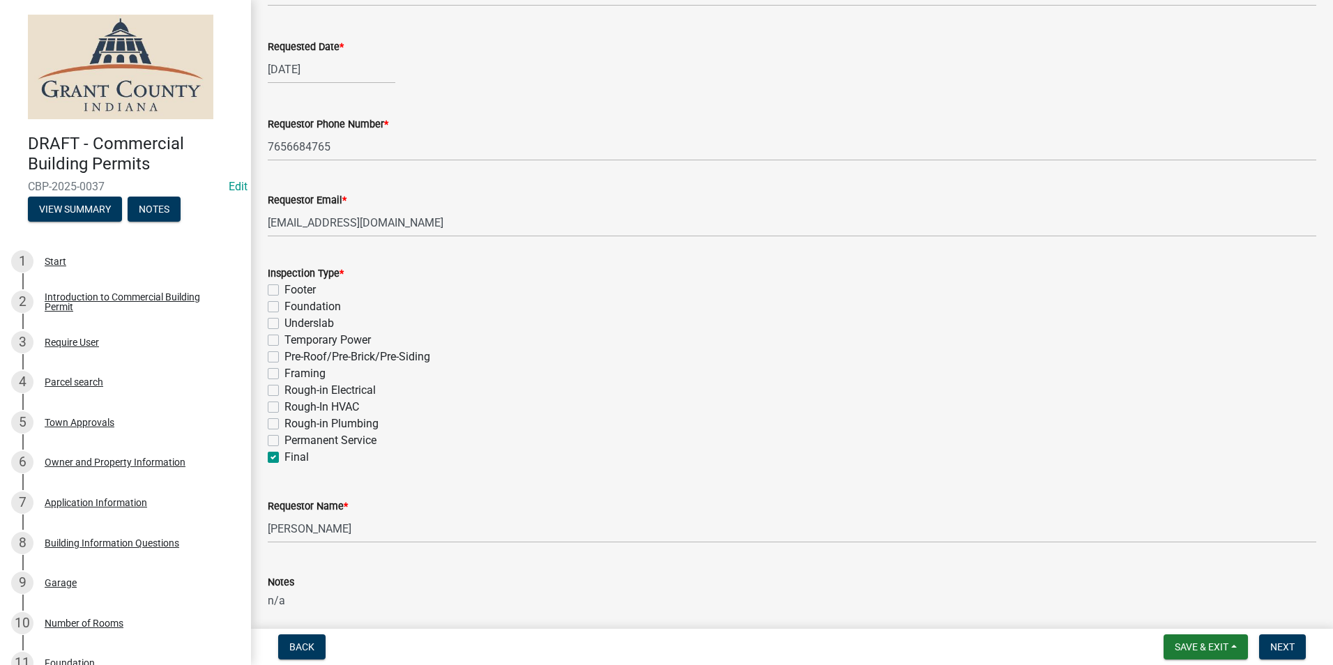
checkbox input "false"
checkbox input "true"
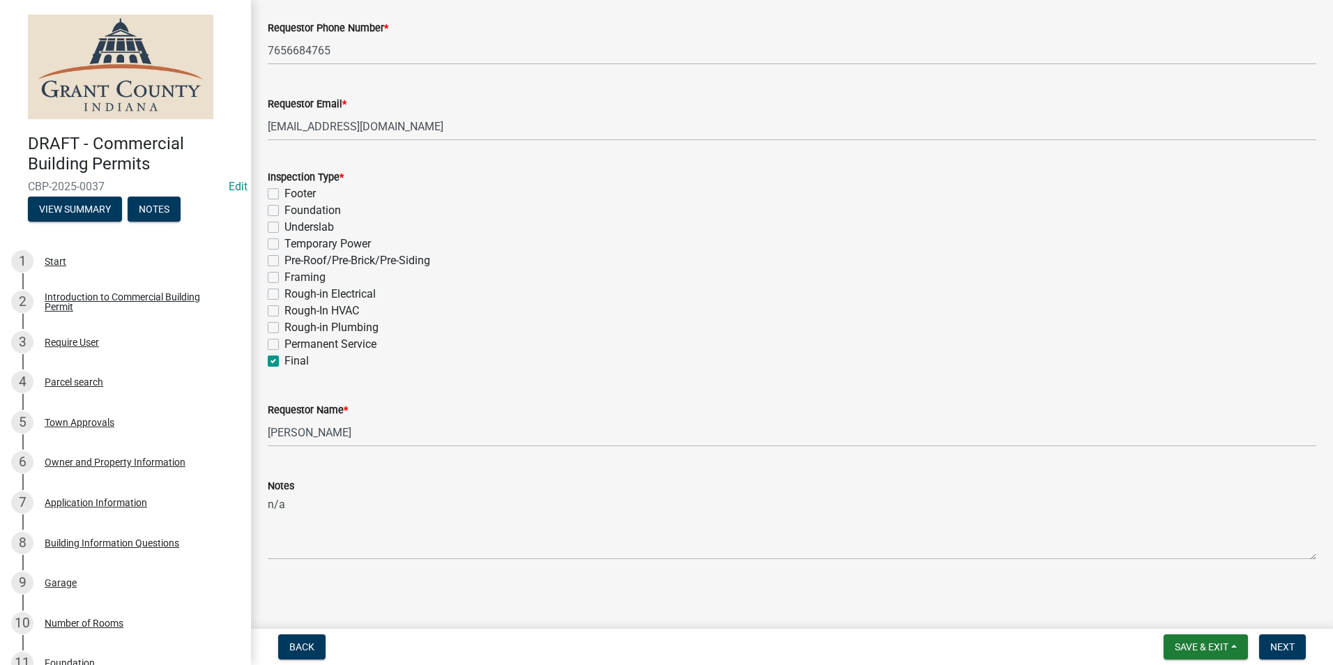
scroll to position [307, 0]
click at [1274, 651] on span "Next" at bounding box center [1282, 646] width 24 height 11
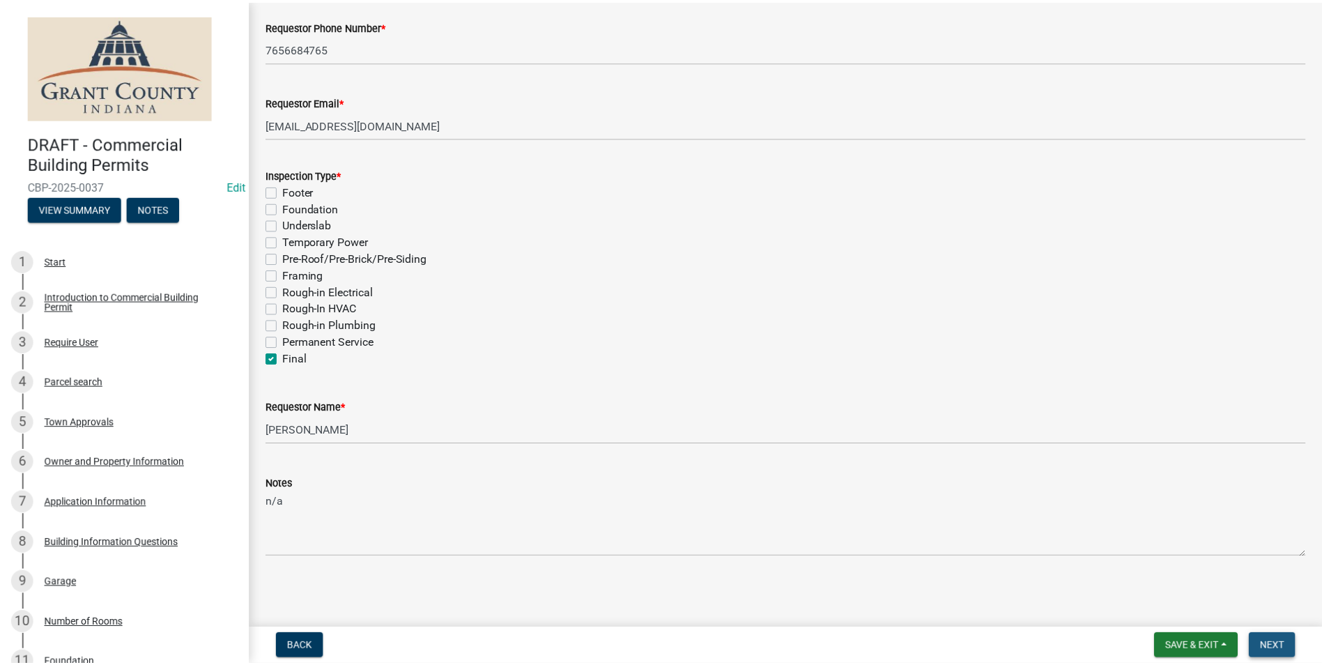
scroll to position [0, 0]
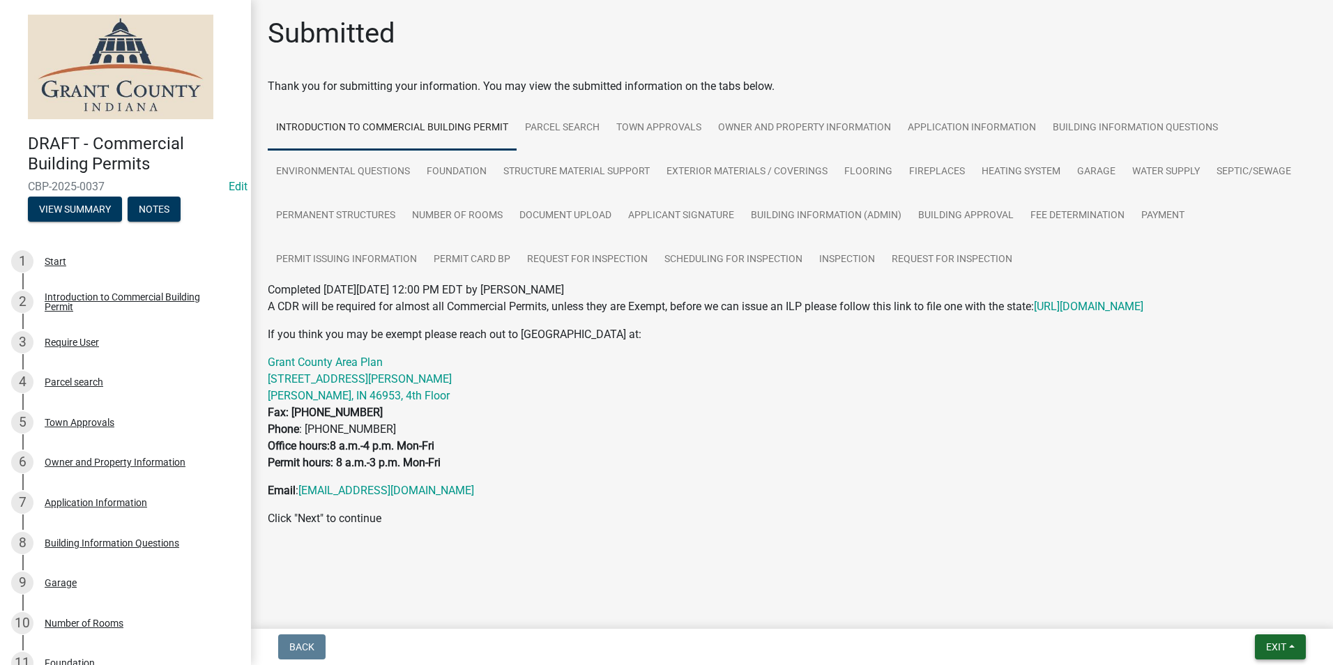
click at [1273, 643] on span "Exit" at bounding box center [1276, 646] width 20 height 11
click at [1255, 611] on button "Save & Exit" at bounding box center [1250, 610] width 112 height 33
